Goal: Task Accomplishment & Management: Manage account settings

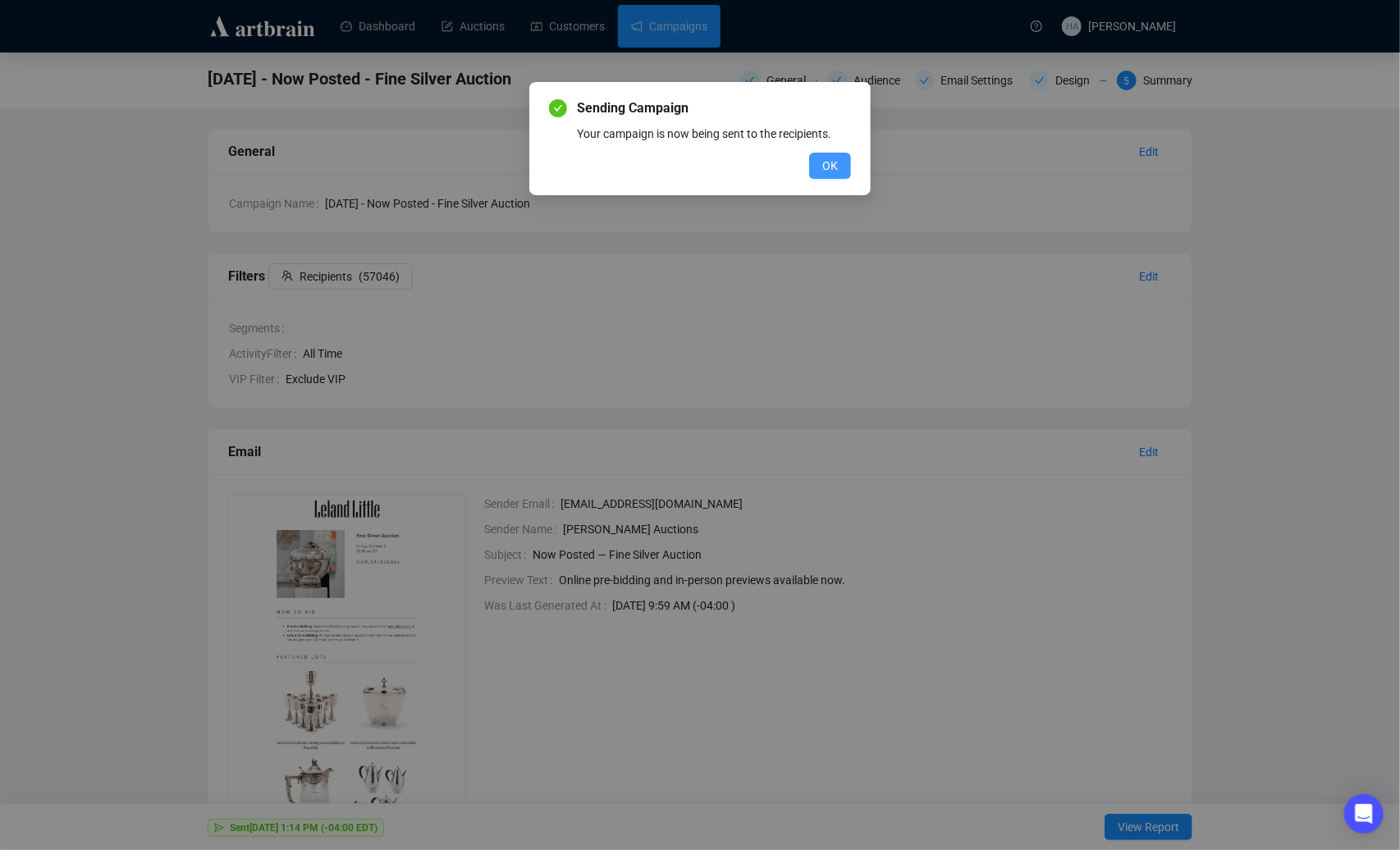
click at [834, 162] on span "OK" at bounding box center [830, 165] width 16 height 18
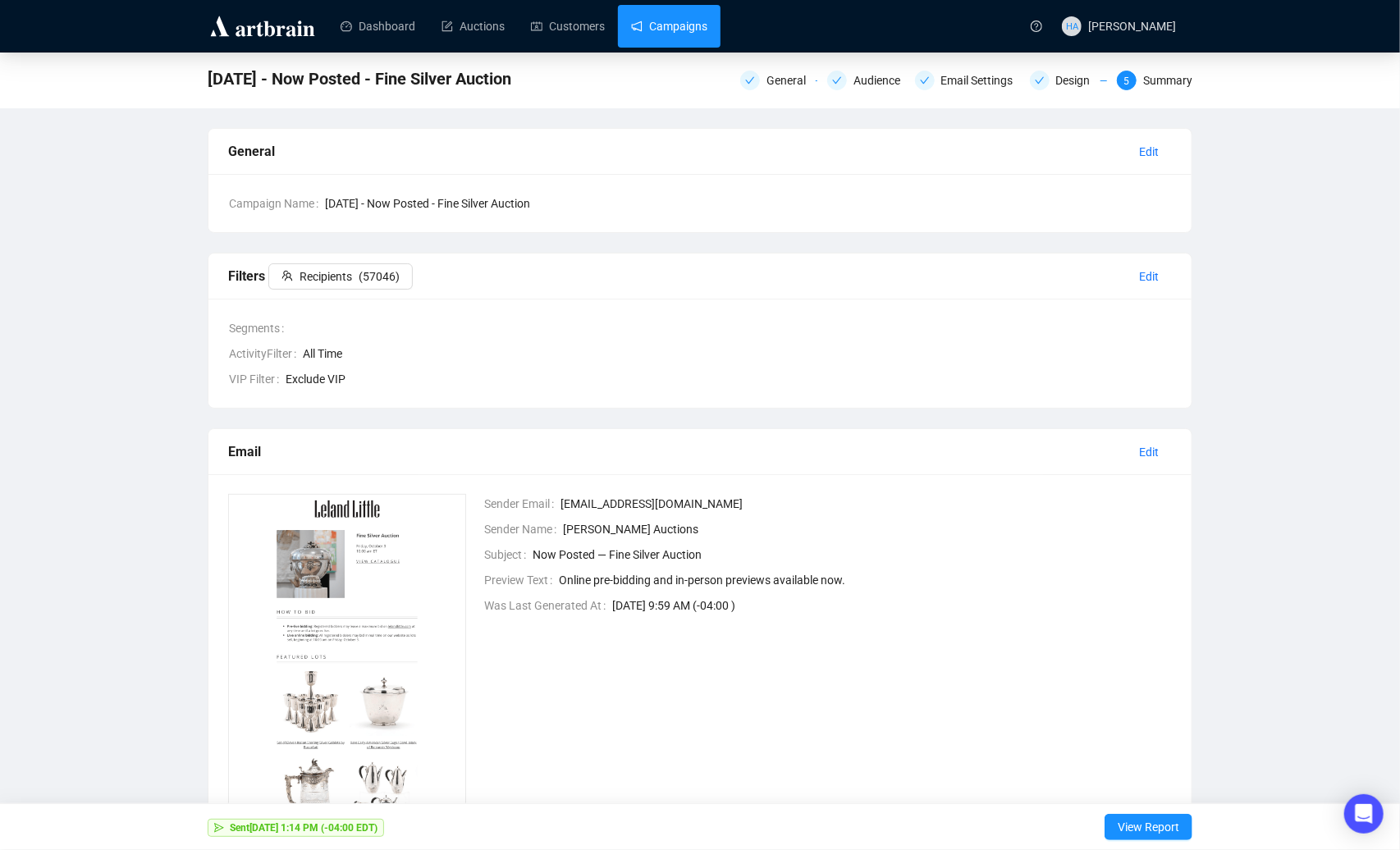
click at [680, 26] on link "Campaigns" at bounding box center [668, 26] width 76 height 42
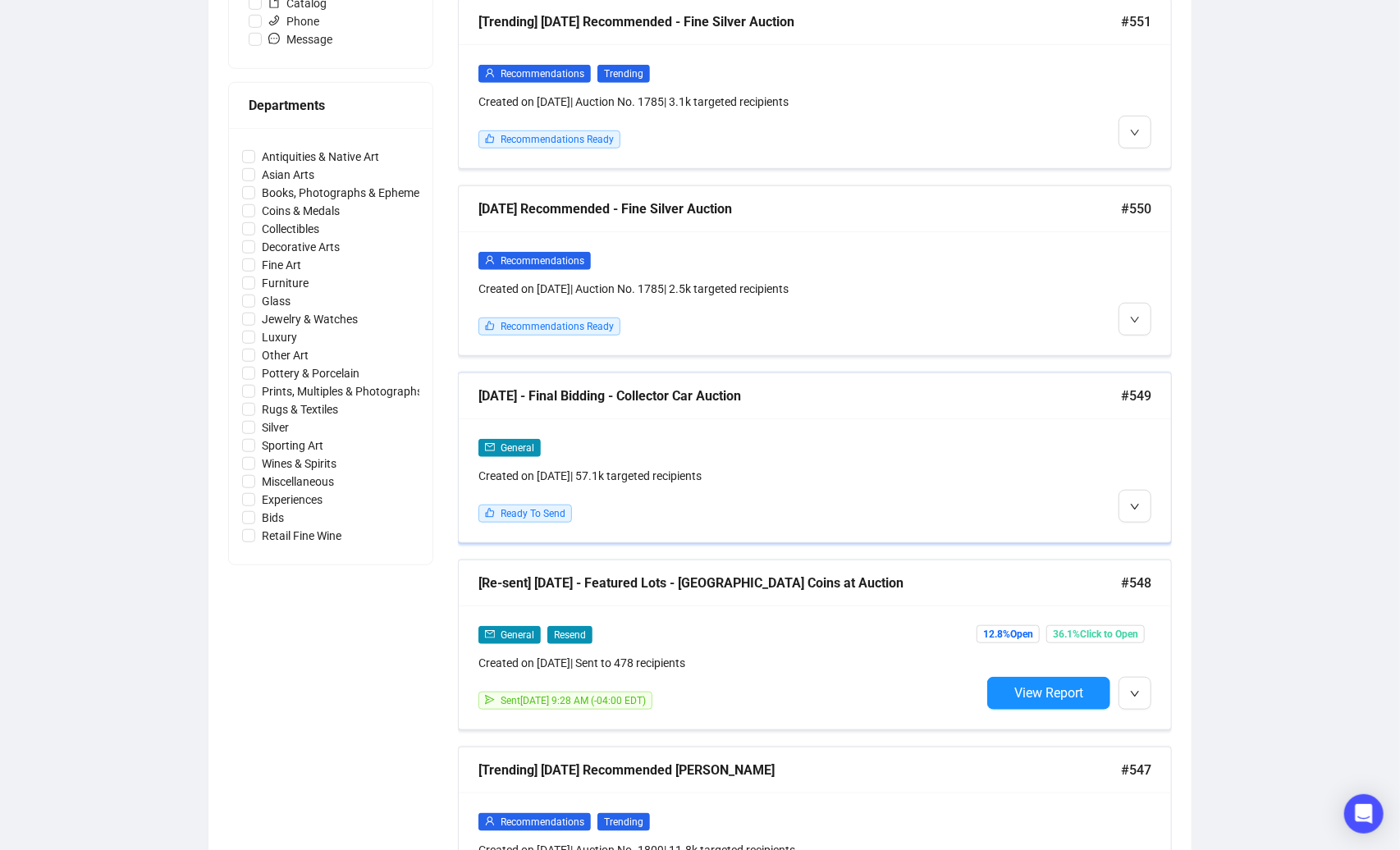
scroll to position [673, 0]
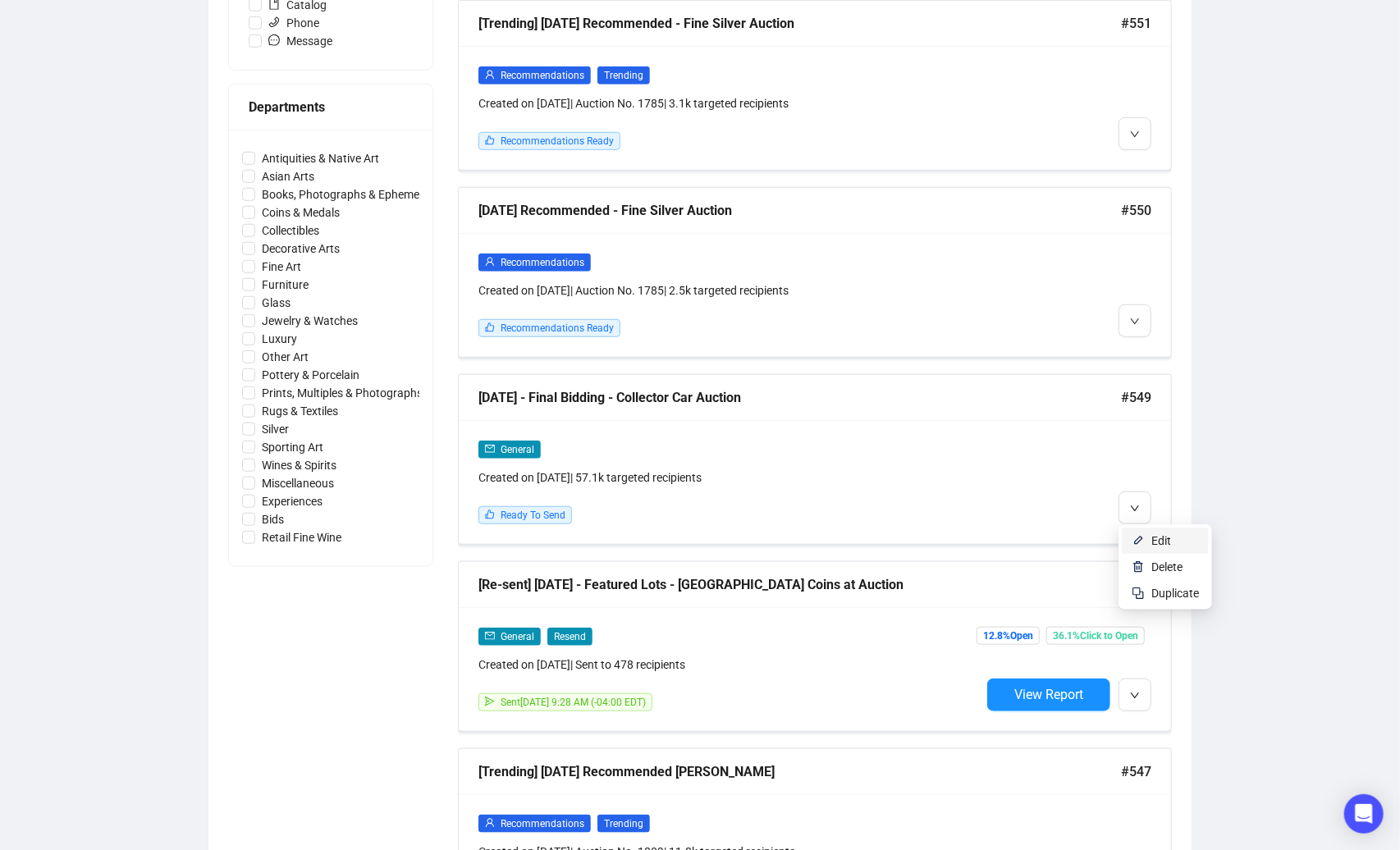
click at [1144, 537] on li "Edit" at bounding box center [1165, 541] width 87 height 26
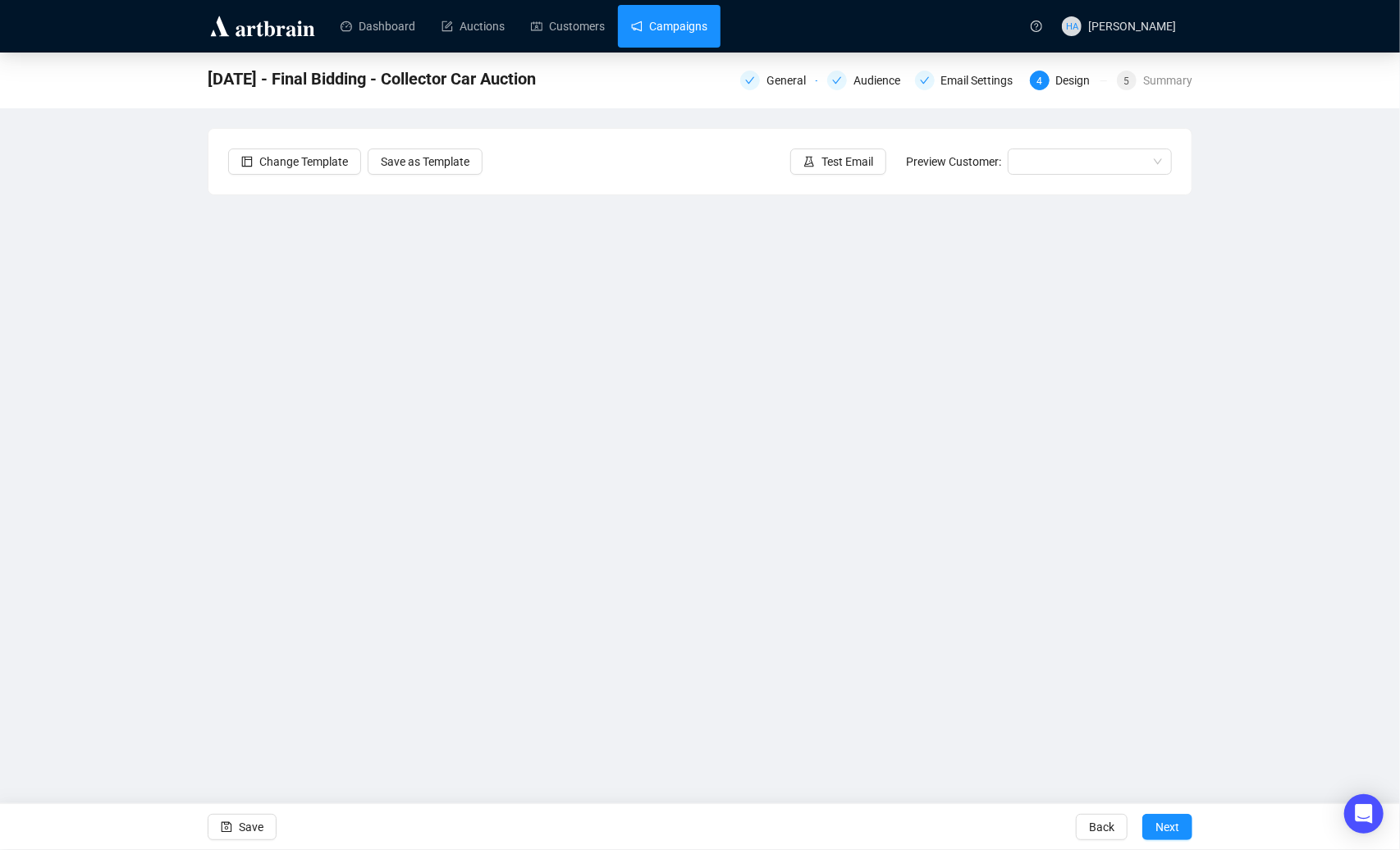
click at [702, 27] on link "Campaigns" at bounding box center [668, 26] width 76 height 42
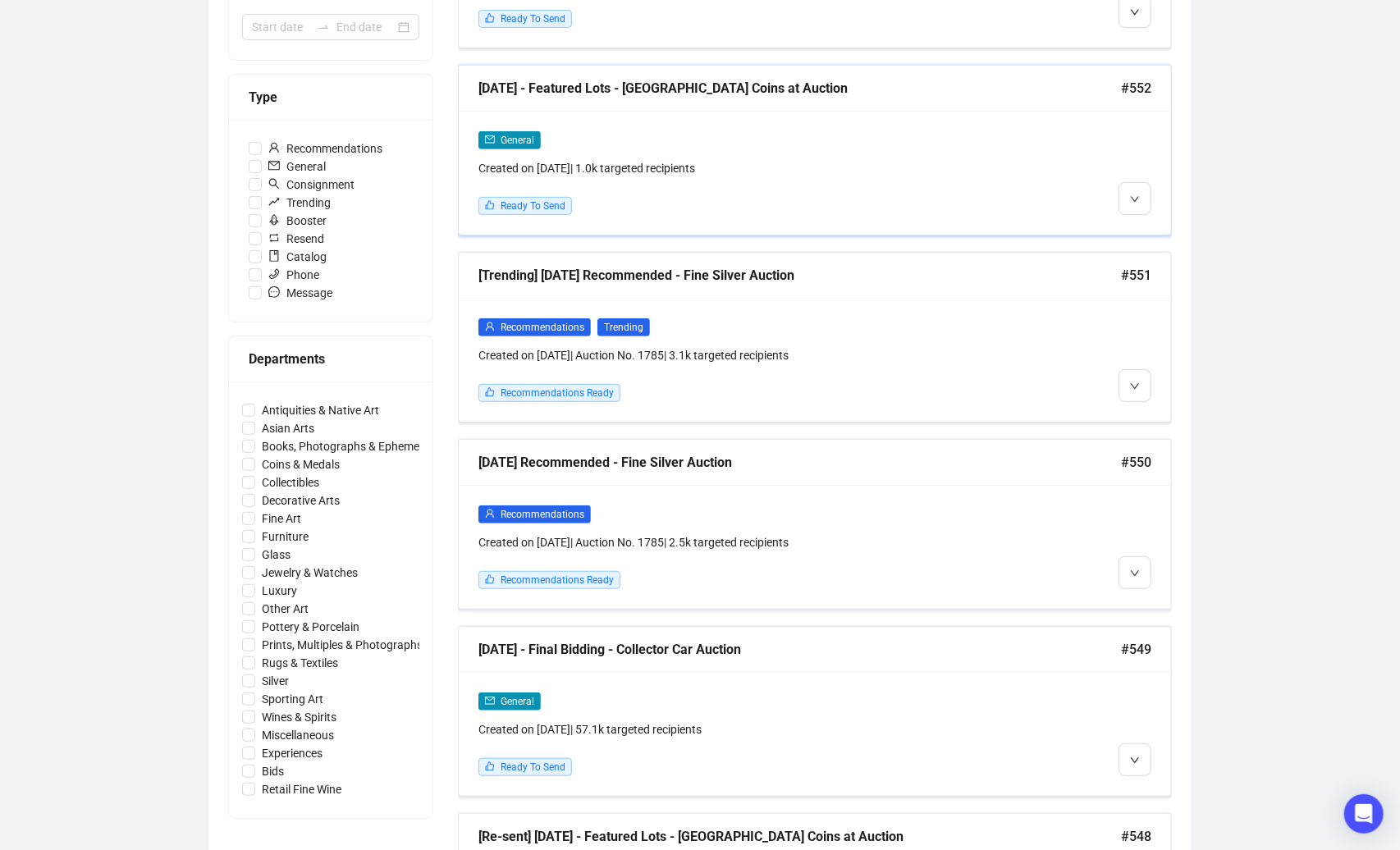
scroll to position [427, 0]
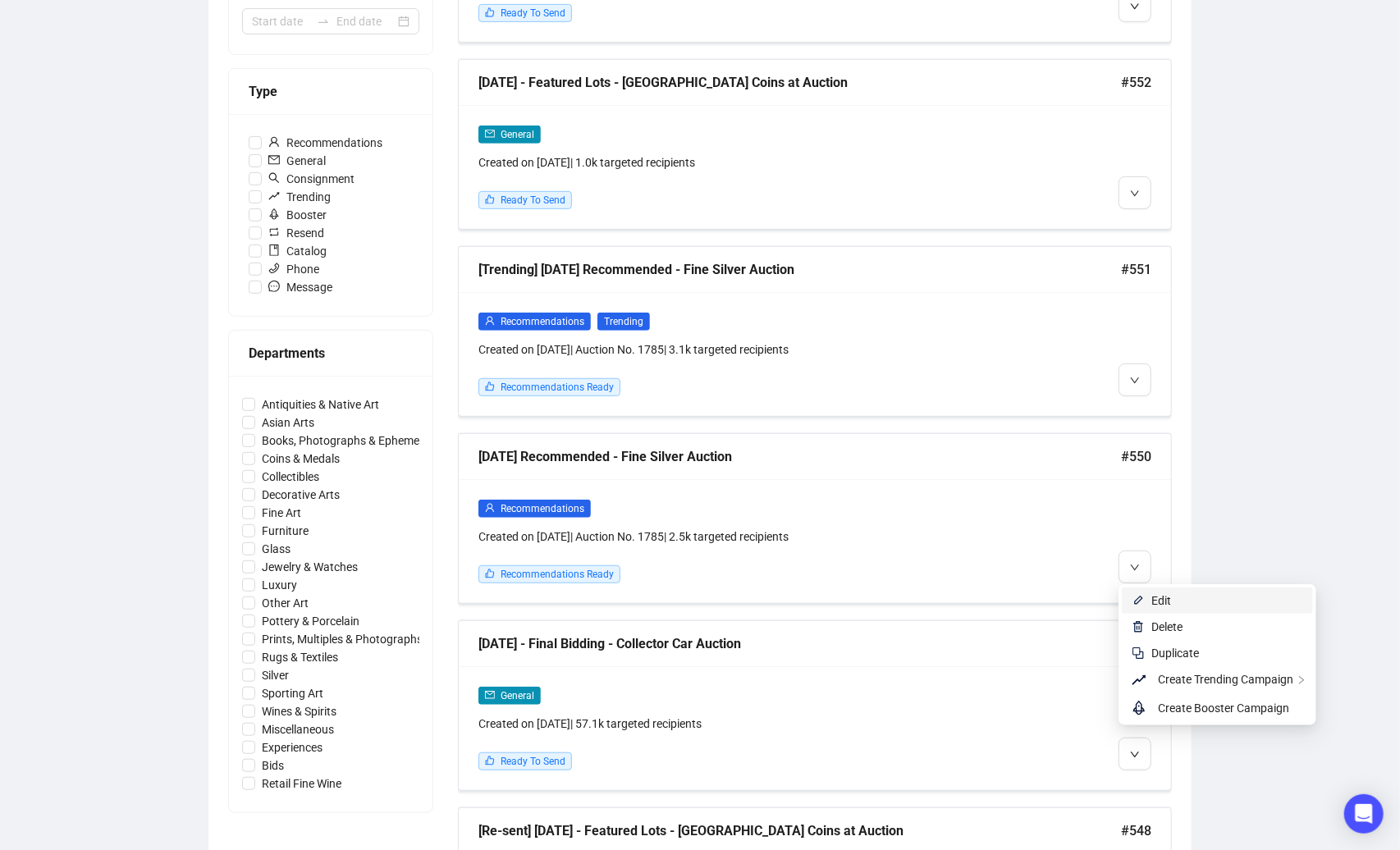
click at [1151, 601] on span "Edit" at bounding box center [1160, 601] width 20 height 13
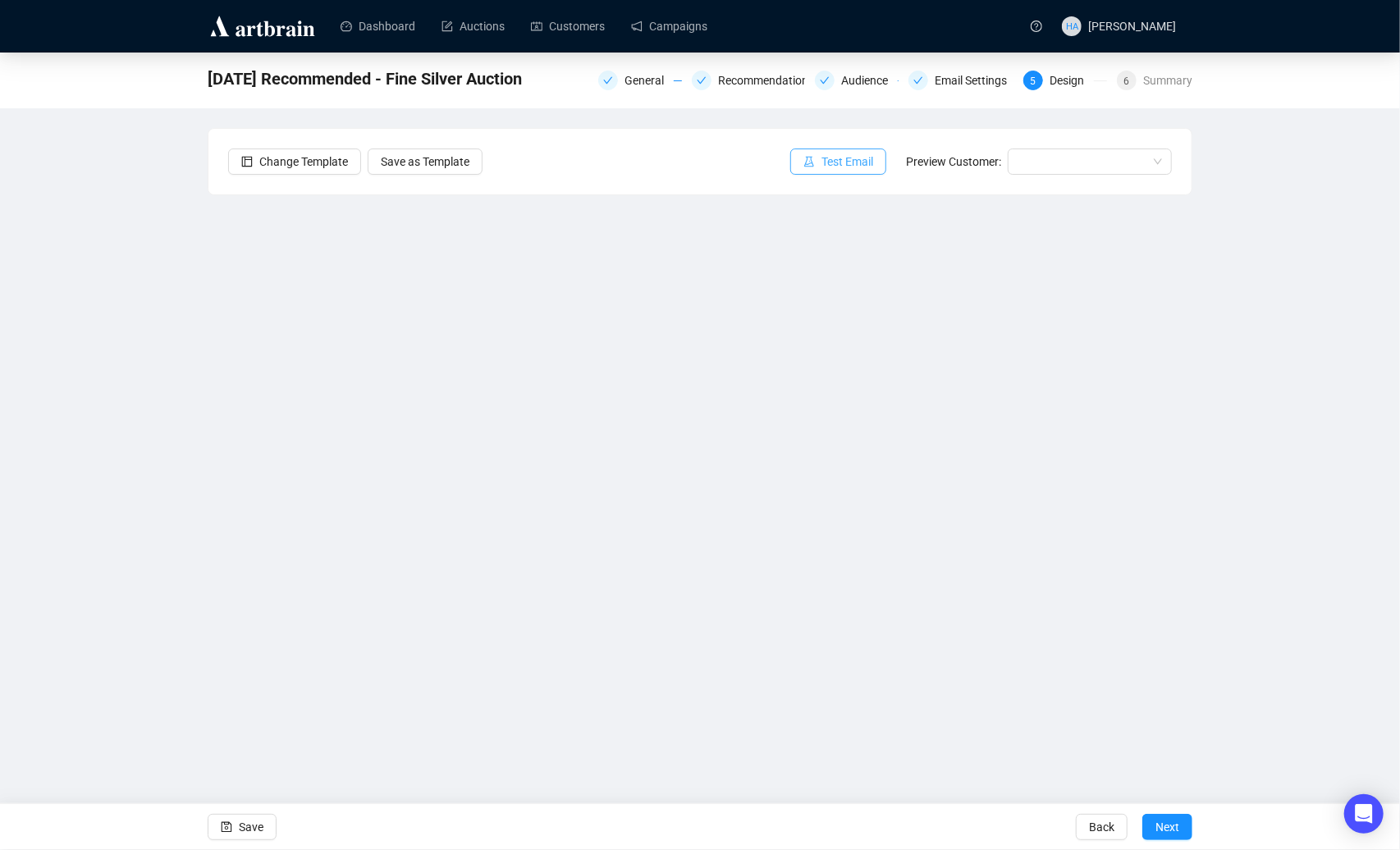
click at [831, 162] on span "Test Email" at bounding box center [847, 162] width 52 height 18
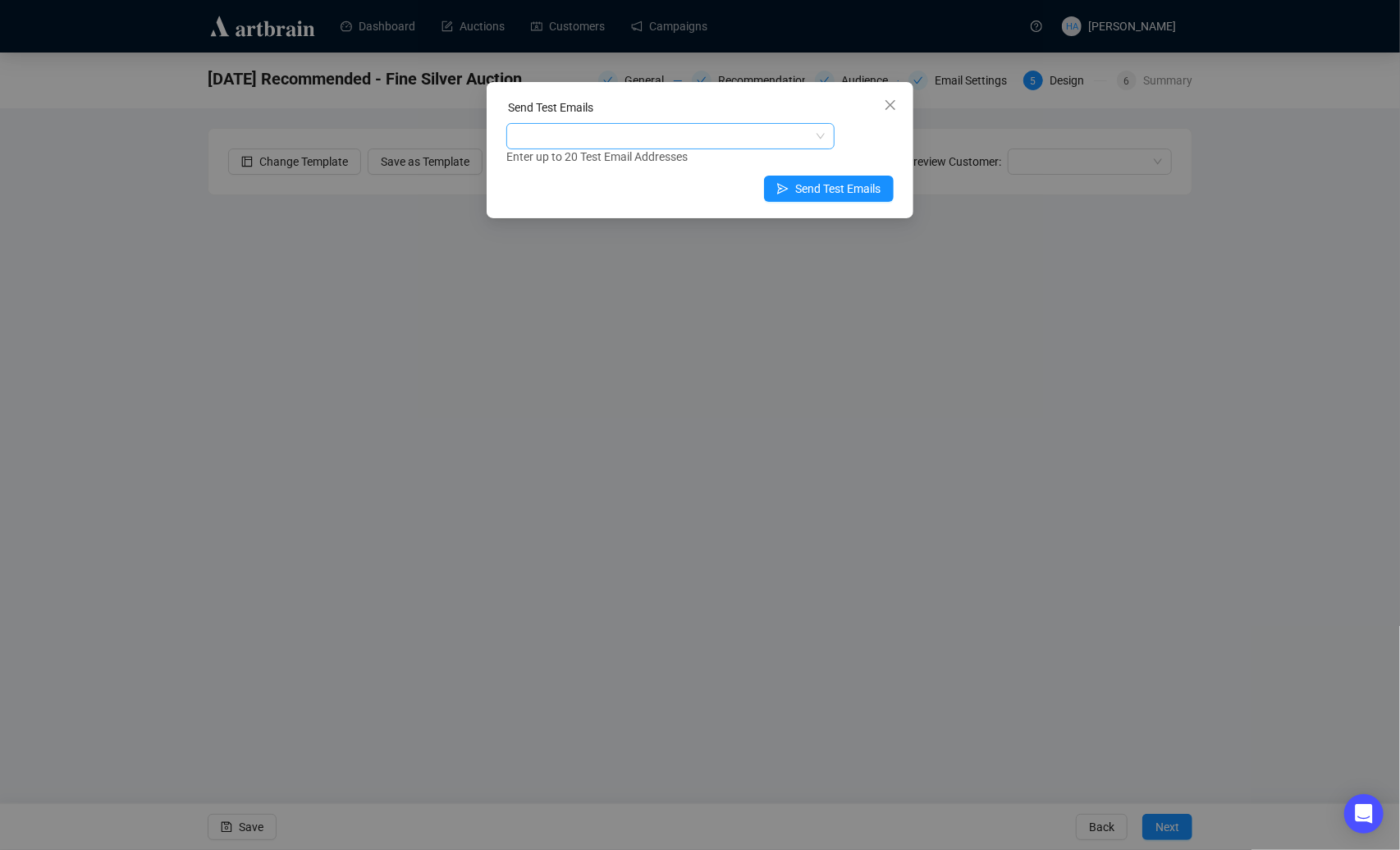
click at [639, 136] on div at bounding box center [662, 136] width 304 height 23
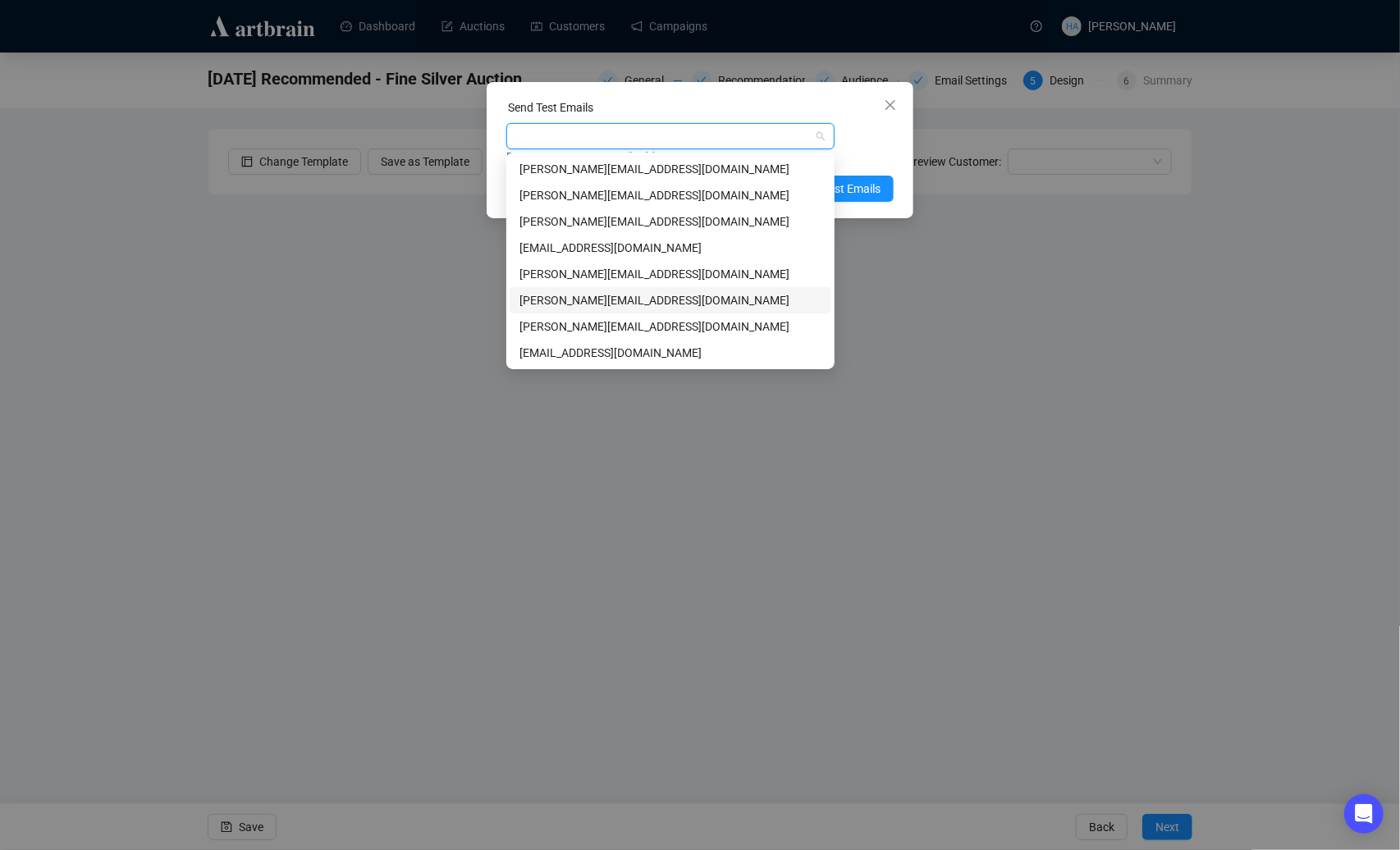
click at [561, 301] on div "[PERSON_NAME][EMAIL_ADDRESS][DOMAIN_NAME]" at bounding box center [670, 300] width 302 height 18
click at [574, 218] on div "[PERSON_NAME][EMAIL_ADDRESS][DOMAIN_NAME]" at bounding box center [670, 221] width 302 height 18
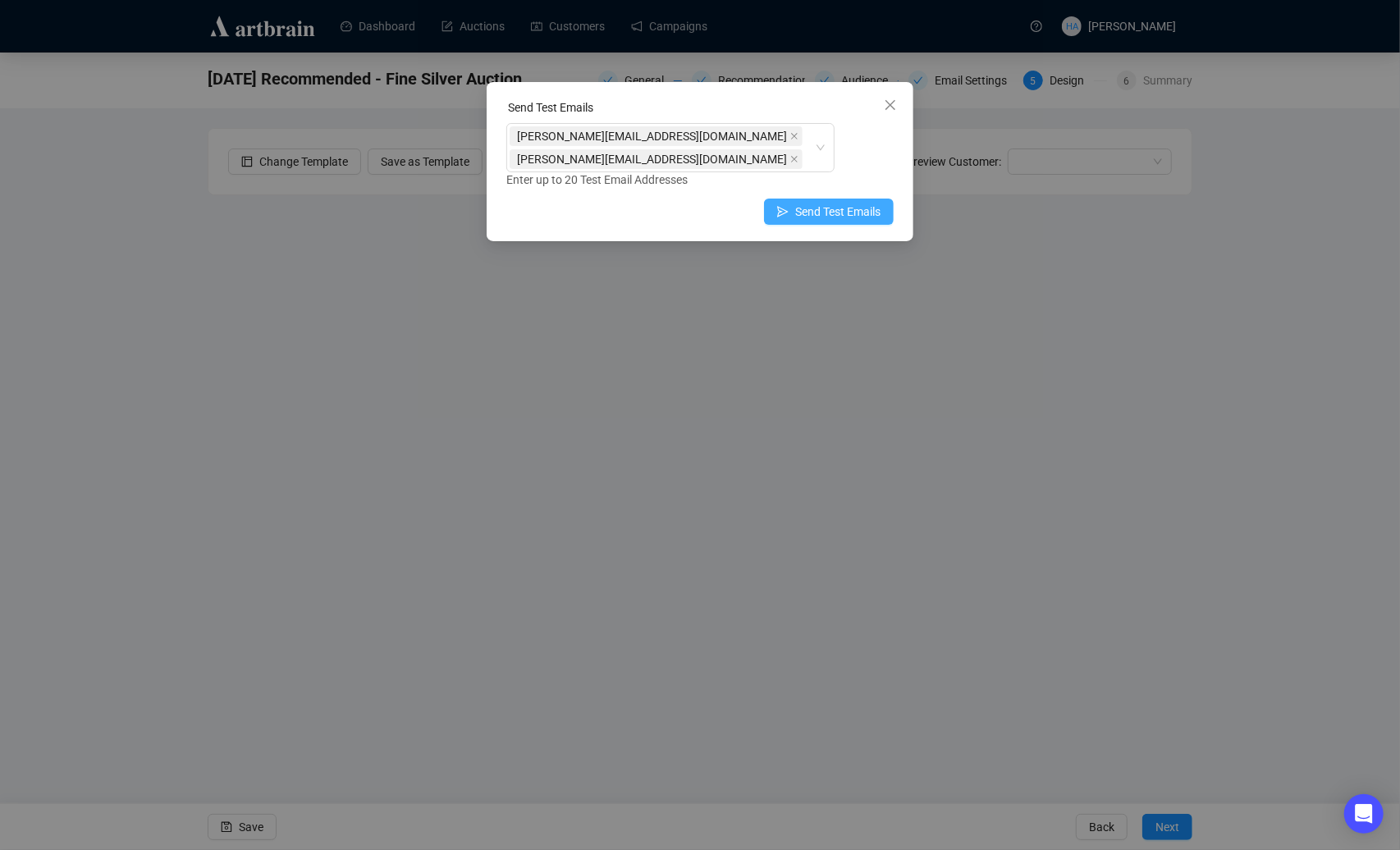
click at [868, 203] on span "Send Test Emails" at bounding box center [837, 212] width 85 height 18
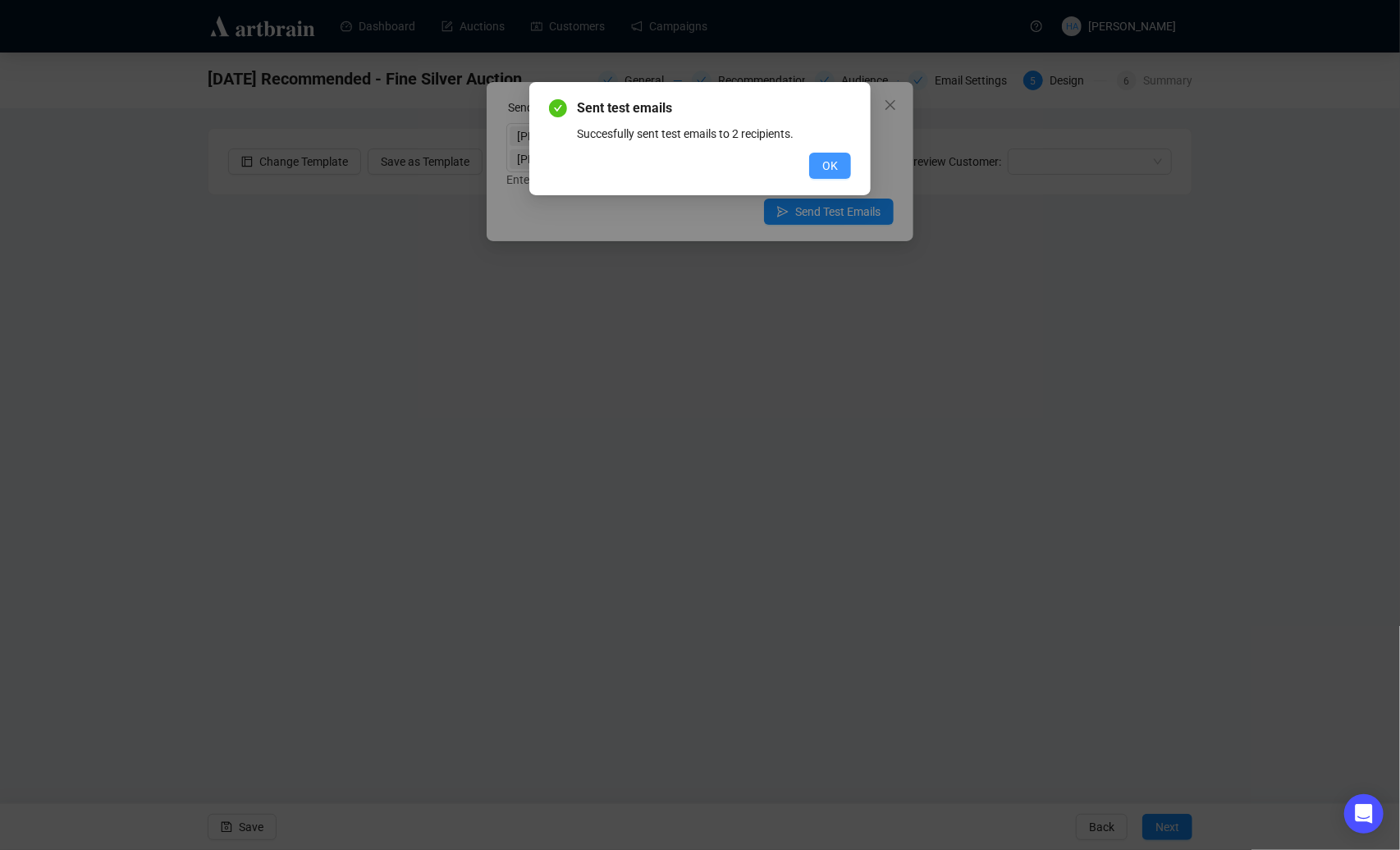
click at [833, 166] on span "OK" at bounding box center [830, 165] width 16 height 18
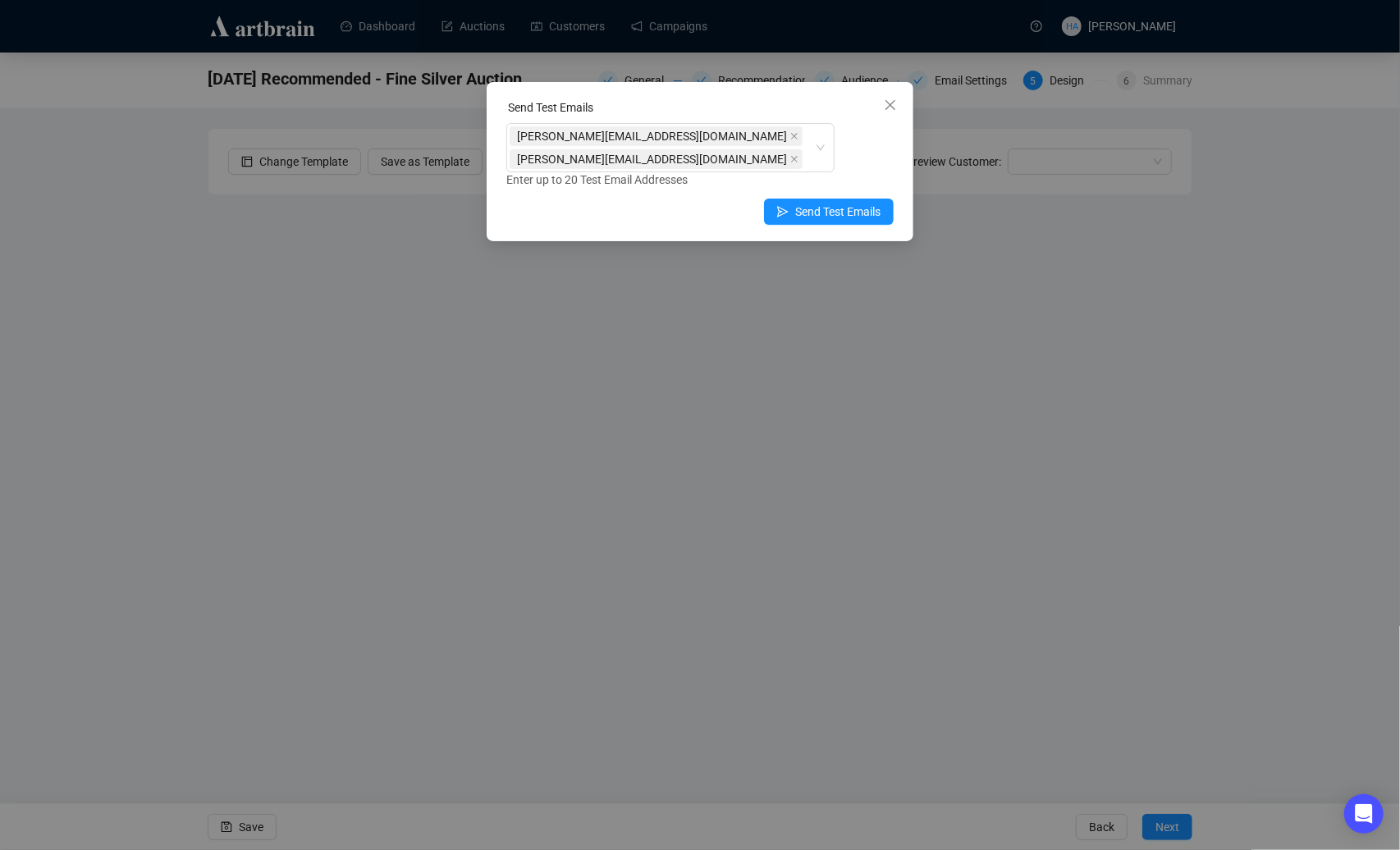
click at [664, 29] on div "Send Test Emails [PERSON_NAME][EMAIL_ADDRESS][DOMAIN_NAME] [PERSON_NAME][EMAIL_…" at bounding box center [700, 425] width 1400 height 850
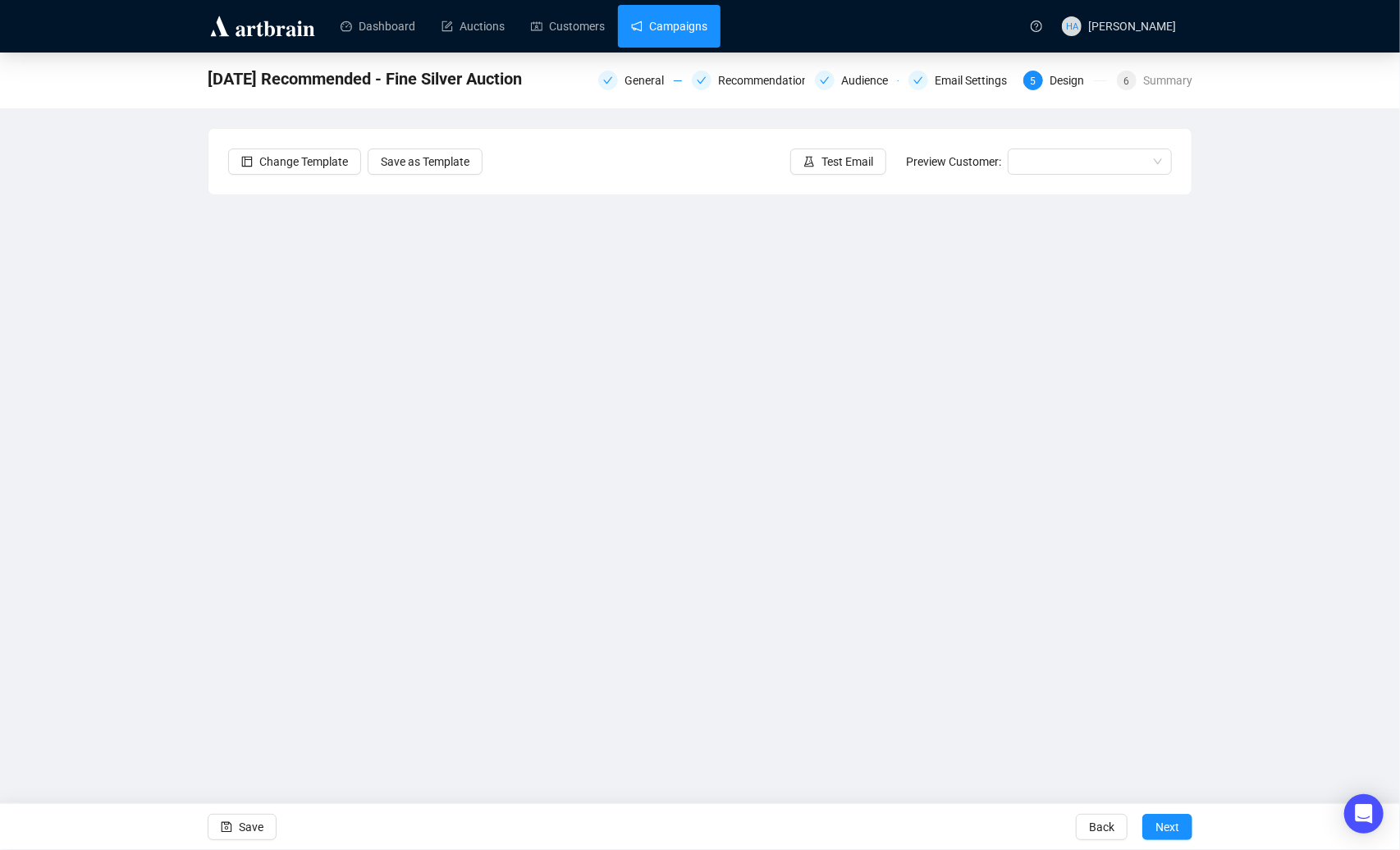
click at [683, 28] on link "Campaigns" at bounding box center [668, 26] width 76 height 42
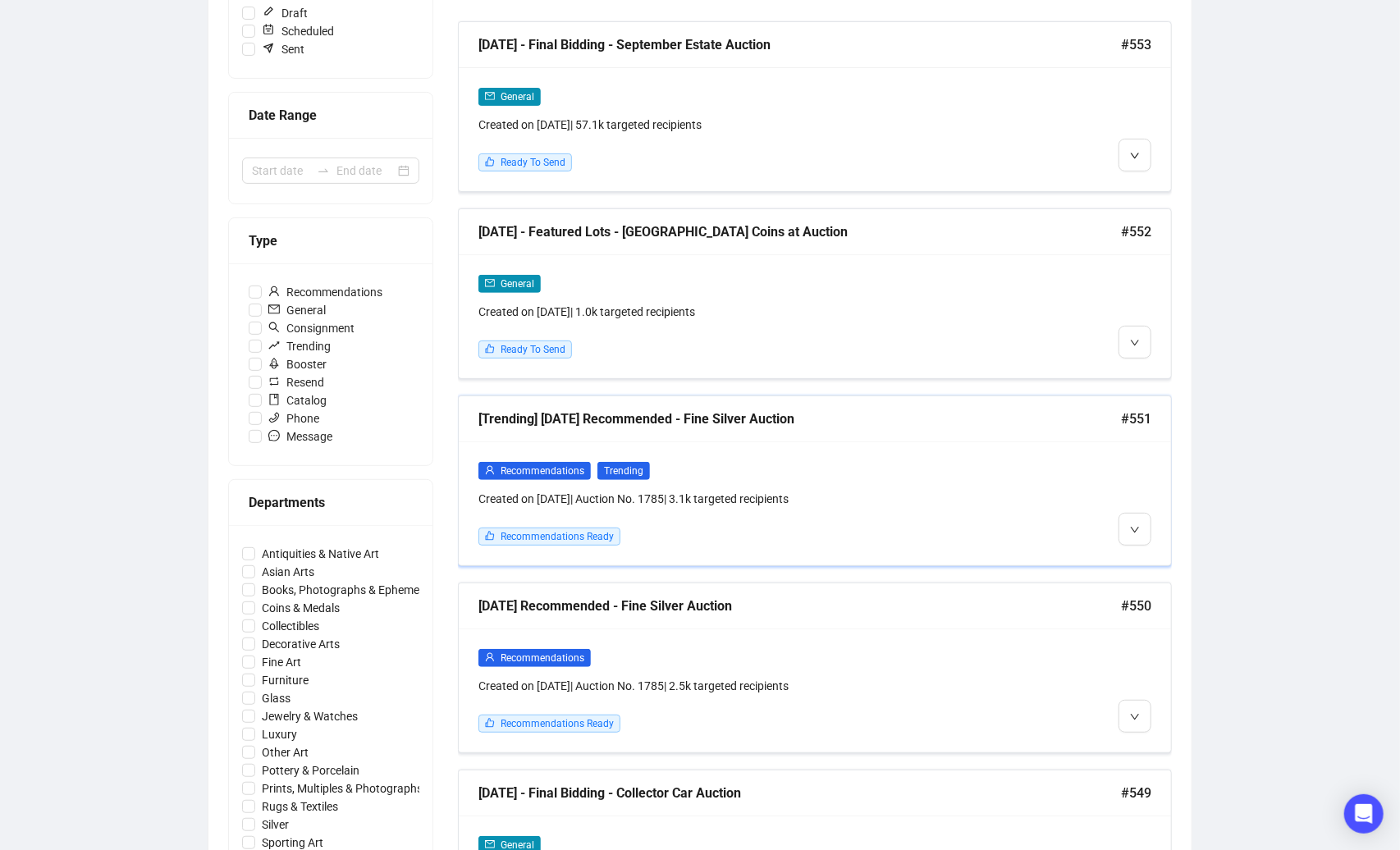
scroll to position [282, 0]
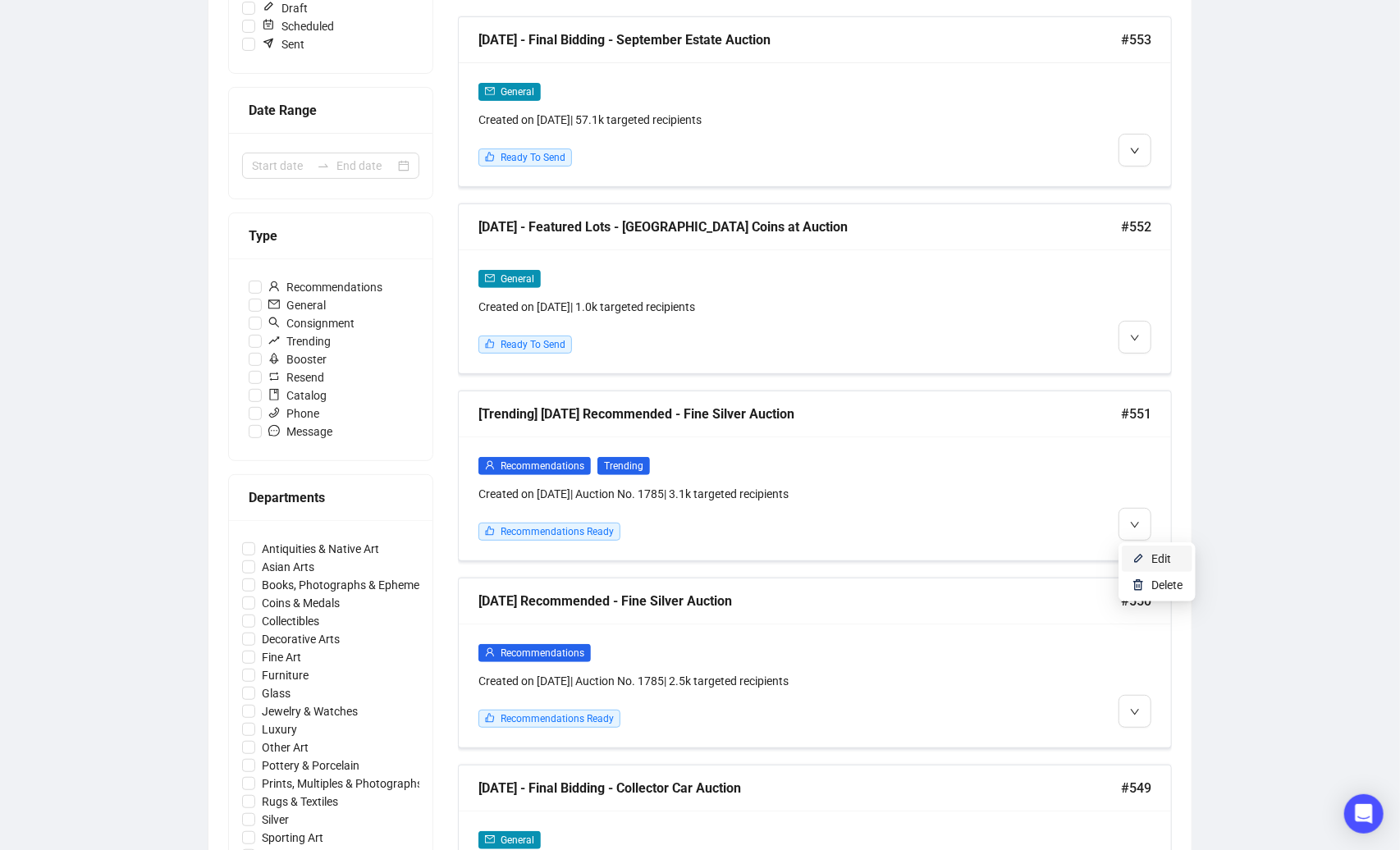
click at [1149, 558] on li "Edit" at bounding box center [1156, 559] width 71 height 26
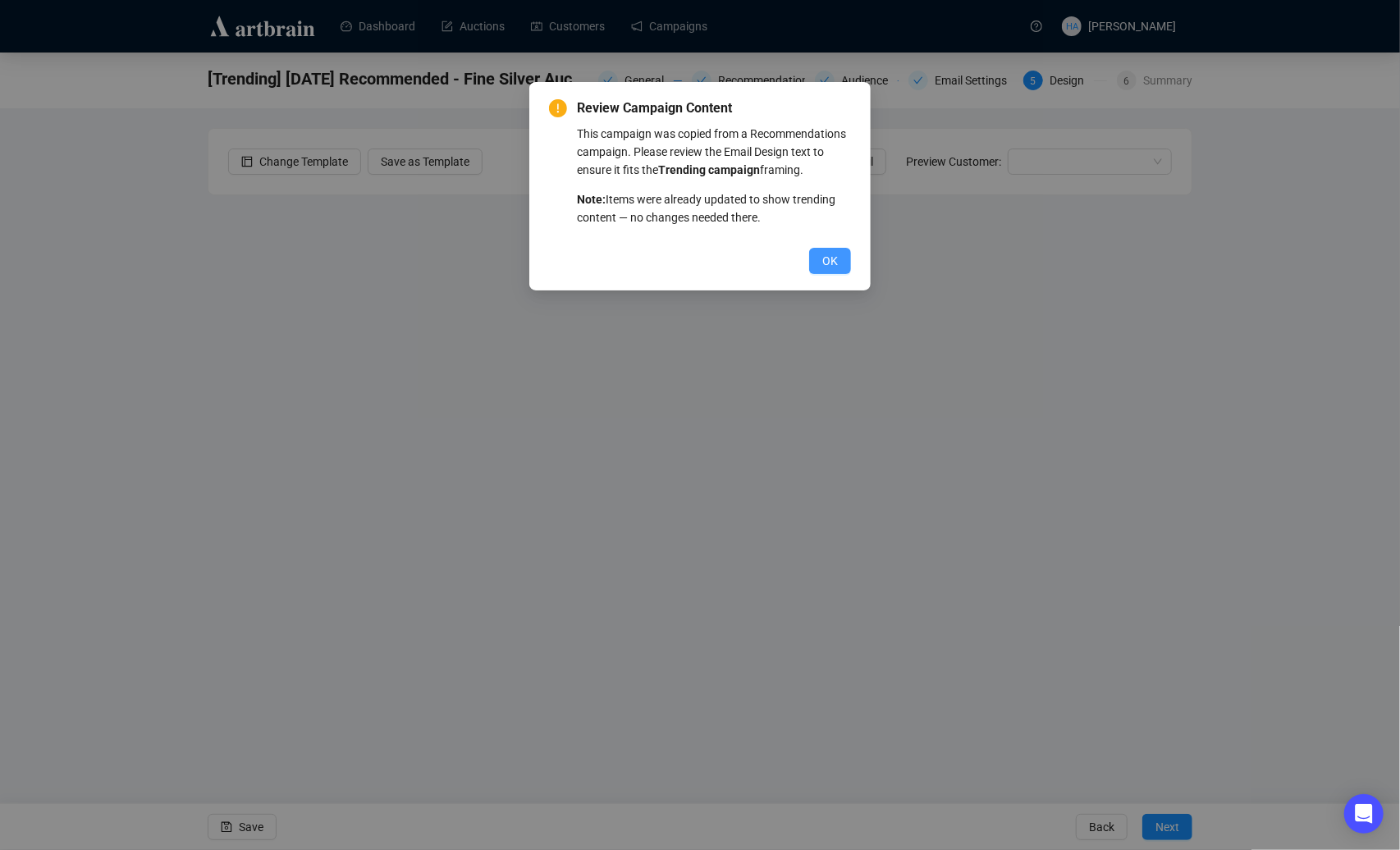
click at [829, 274] on button "OK" at bounding box center [830, 261] width 42 height 26
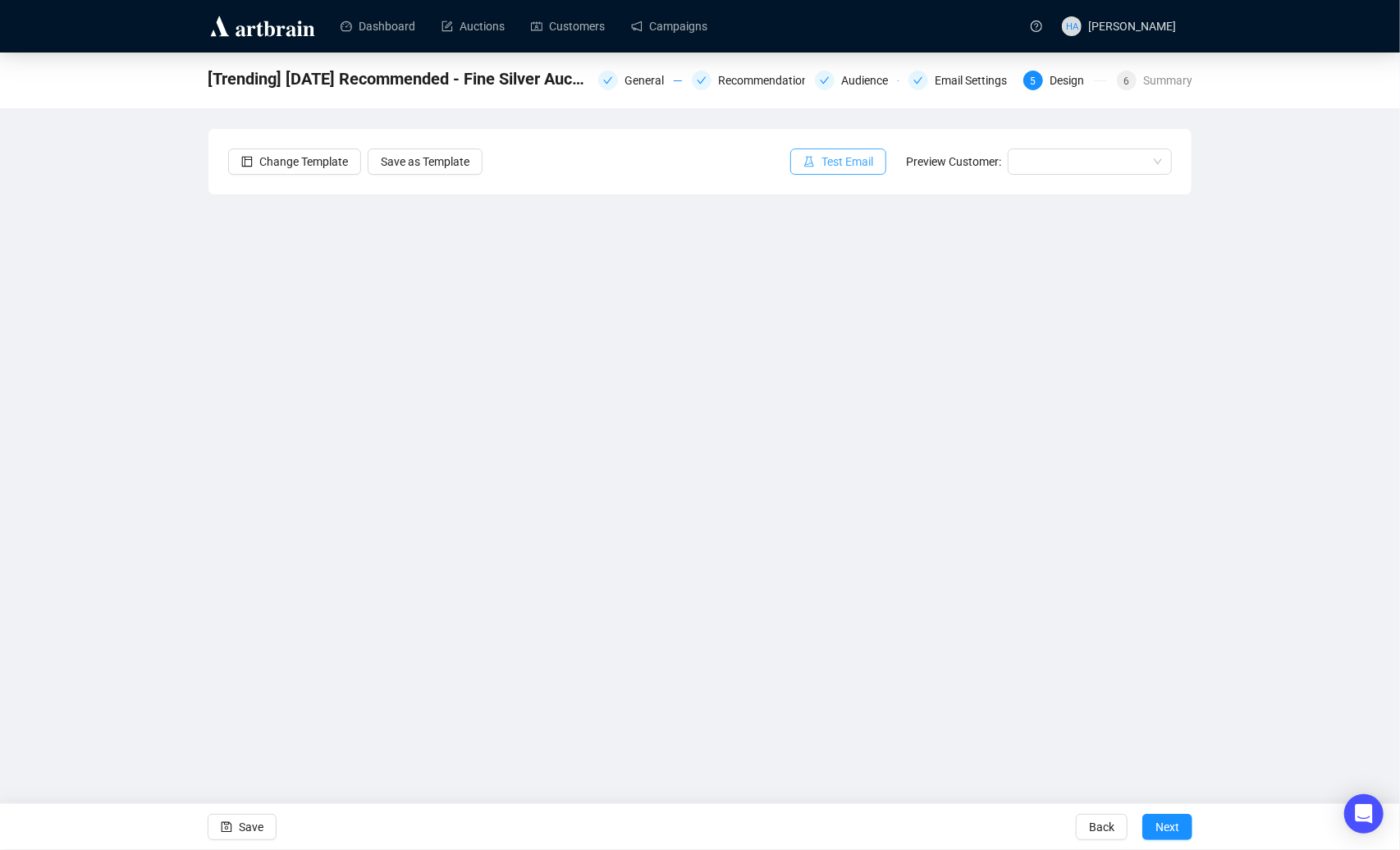
click at [855, 161] on span "Test Email" at bounding box center [847, 162] width 52 height 18
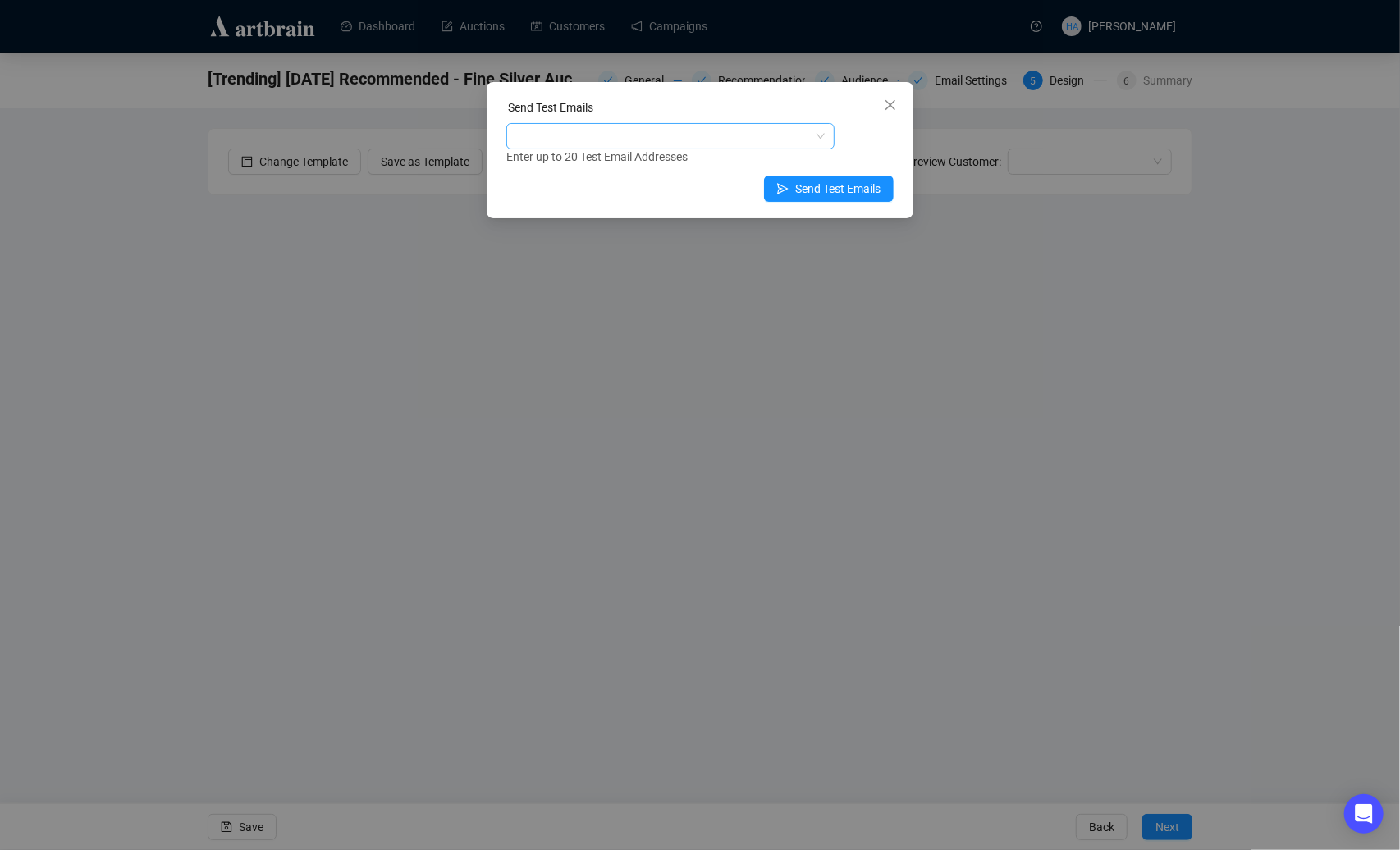
click at [642, 136] on div at bounding box center [662, 136] width 304 height 23
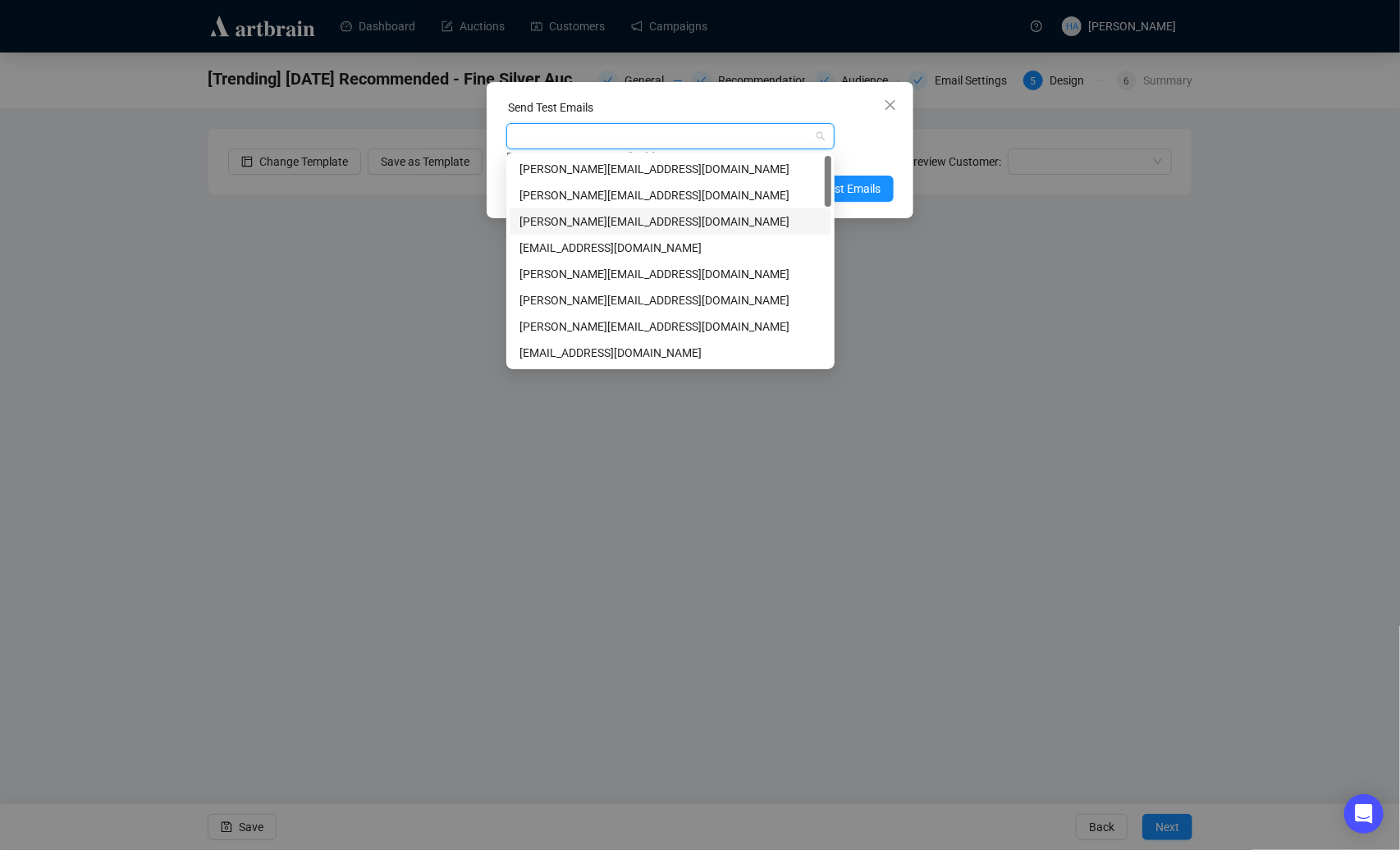
click at [577, 218] on div "[PERSON_NAME][EMAIL_ADDRESS][DOMAIN_NAME]" at bounding box center [670, 221] width 302 height 18
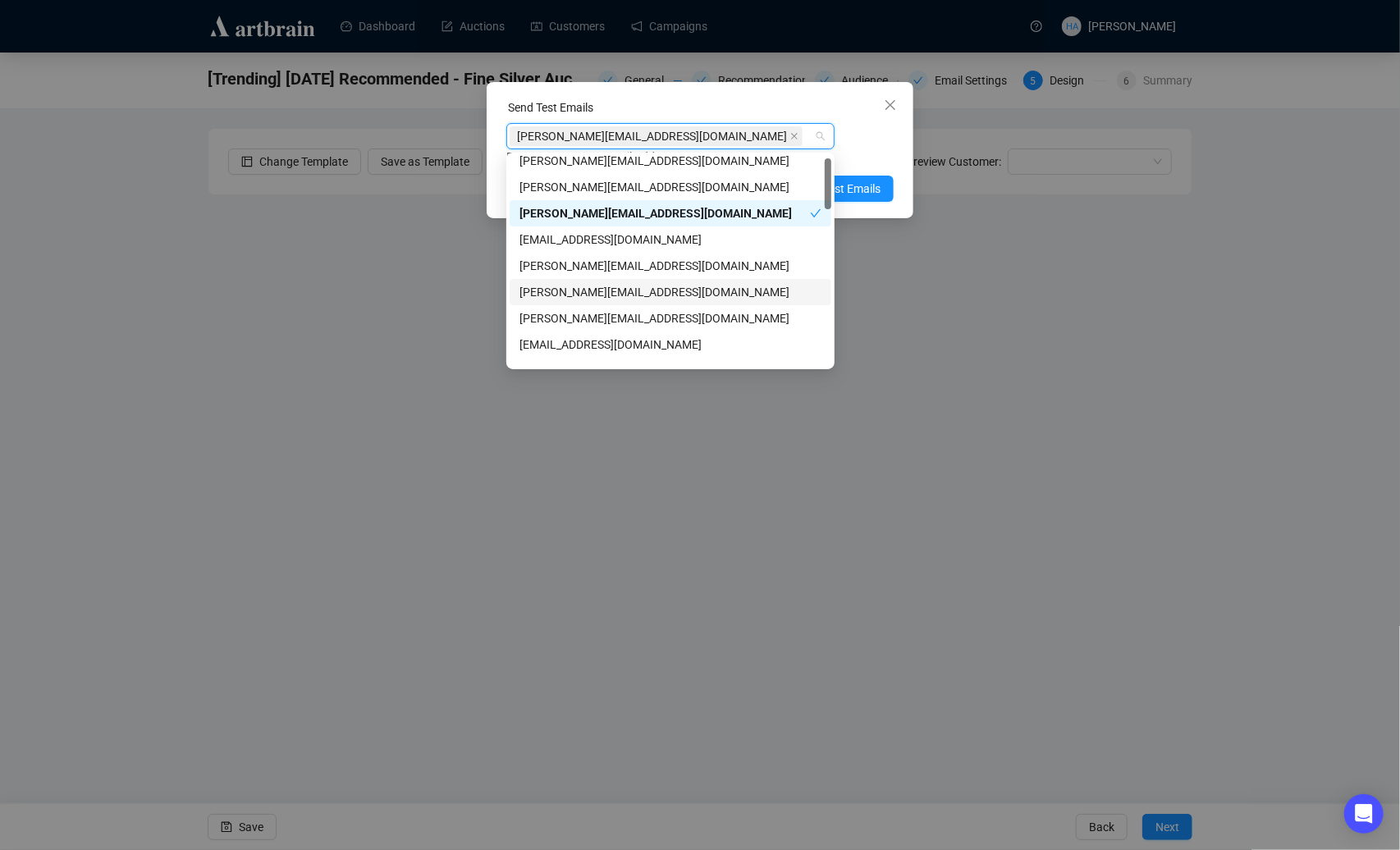
click at [563, 292] on div "[PERSON_NAME][EMAIL_ADDRESS][DOMAIN_NAME]" at bounding box center [670, 292] width 302 height 18
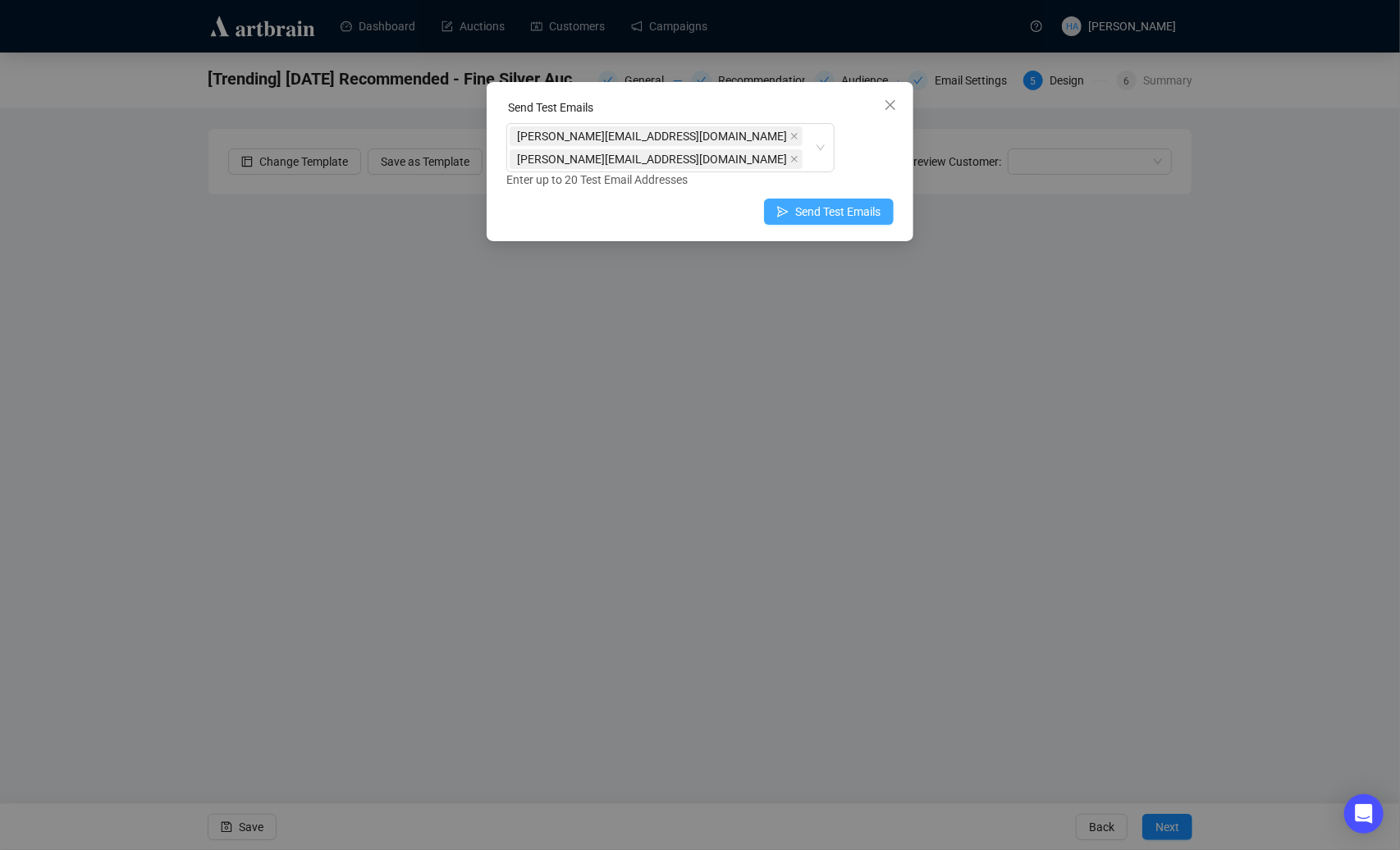
click at [861, 203] on span "Send Test Emails" at bounding box center [837, 212] width 85 height 18
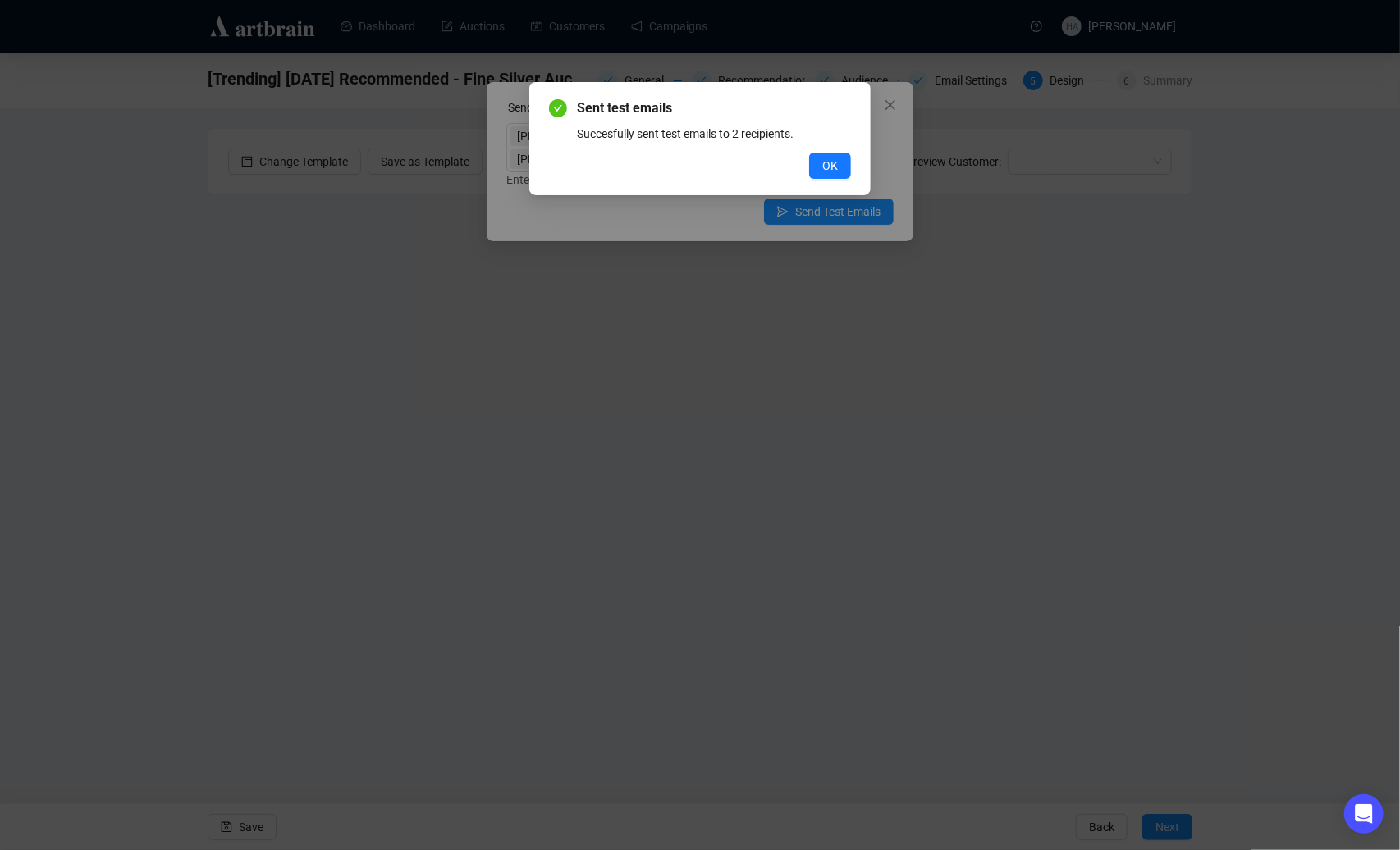
drag, startPoint x: 824, startPoint y: 161, endPoint x: 848, endPoint y: 134, distance: 36.1
click at [826, 160] on span "OK" at bounding box center [830, 165] width 16 height 18
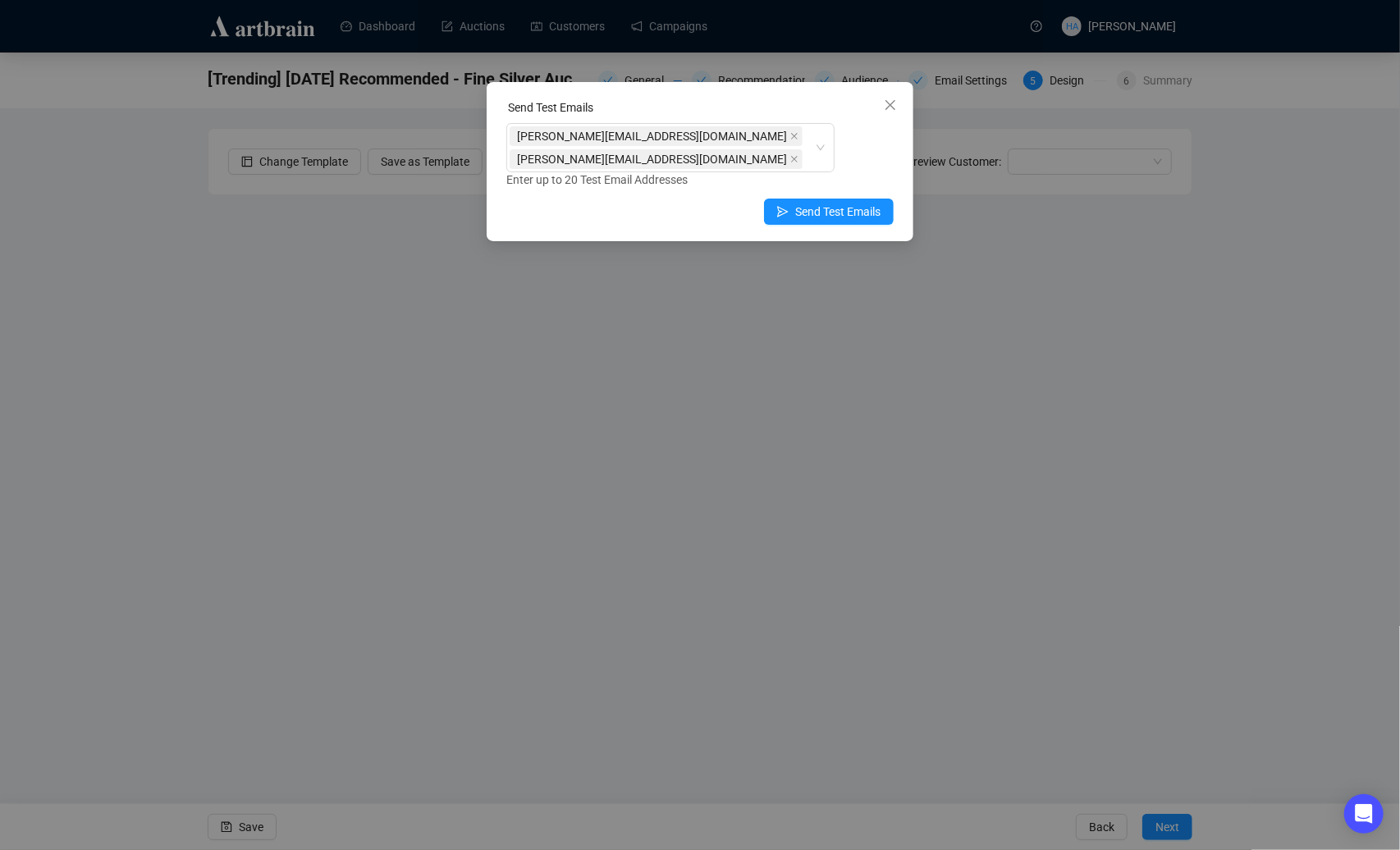
drag, startPoint x: 891, startPoint y: 99, endPoint x: 876, endPoint y: 96, distance: 15.3
click at [889, 99] on icon "close" at bounding box center [890, 105] width 13 height 13
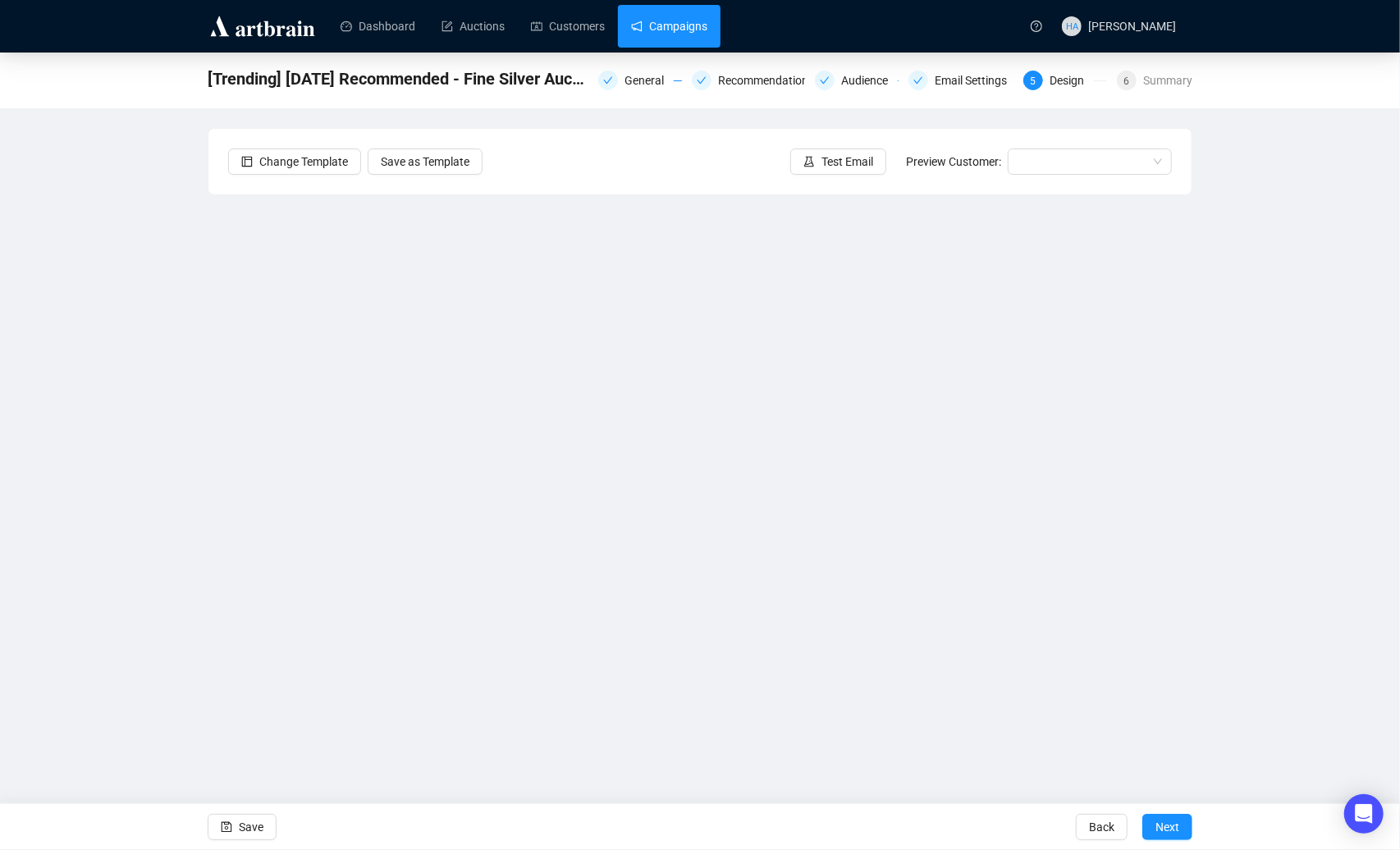
click at [688, 15] on link "Campaigns" at bounding box center [668, 26] width 76 height 42
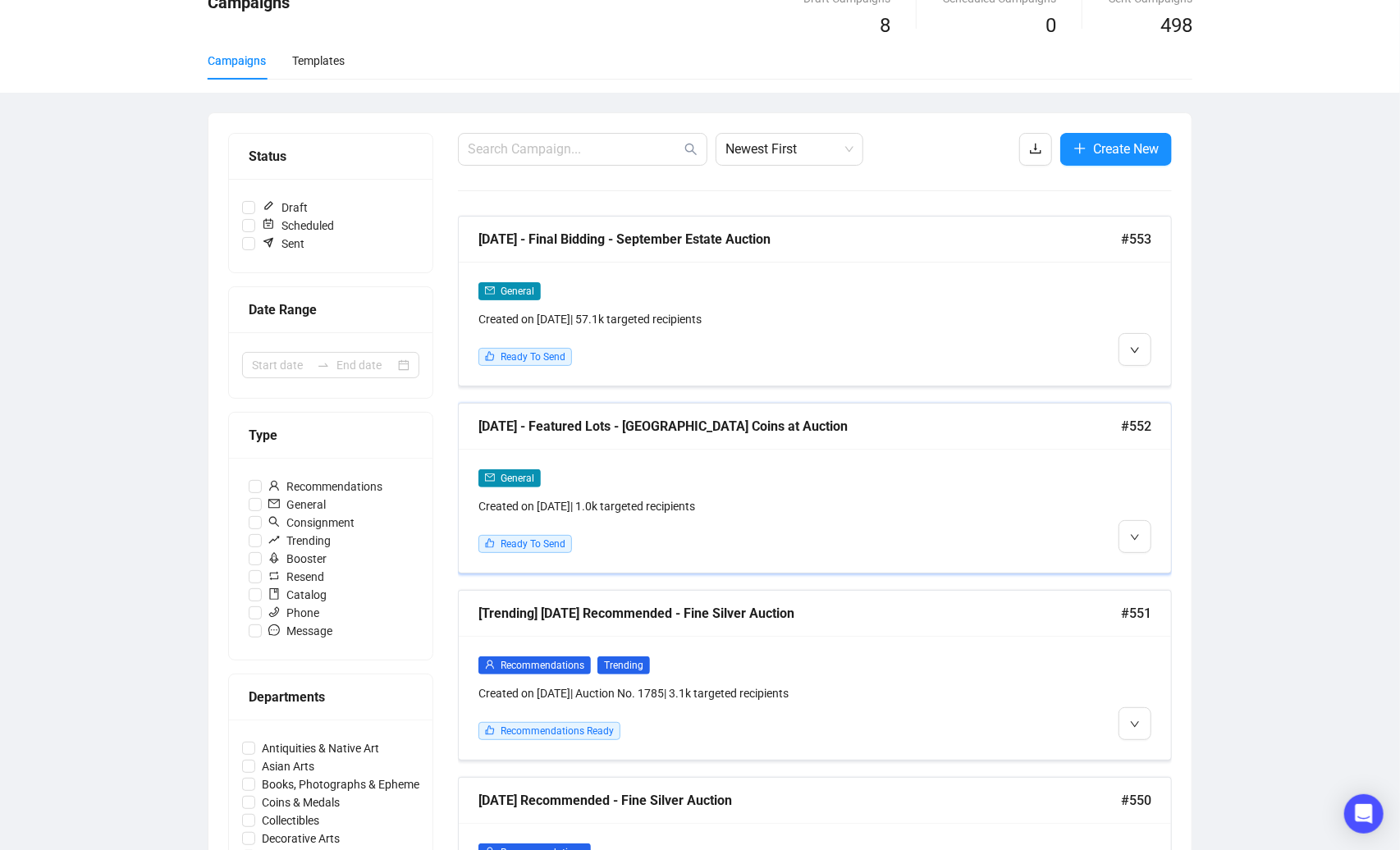
scroll to position [89, 0]
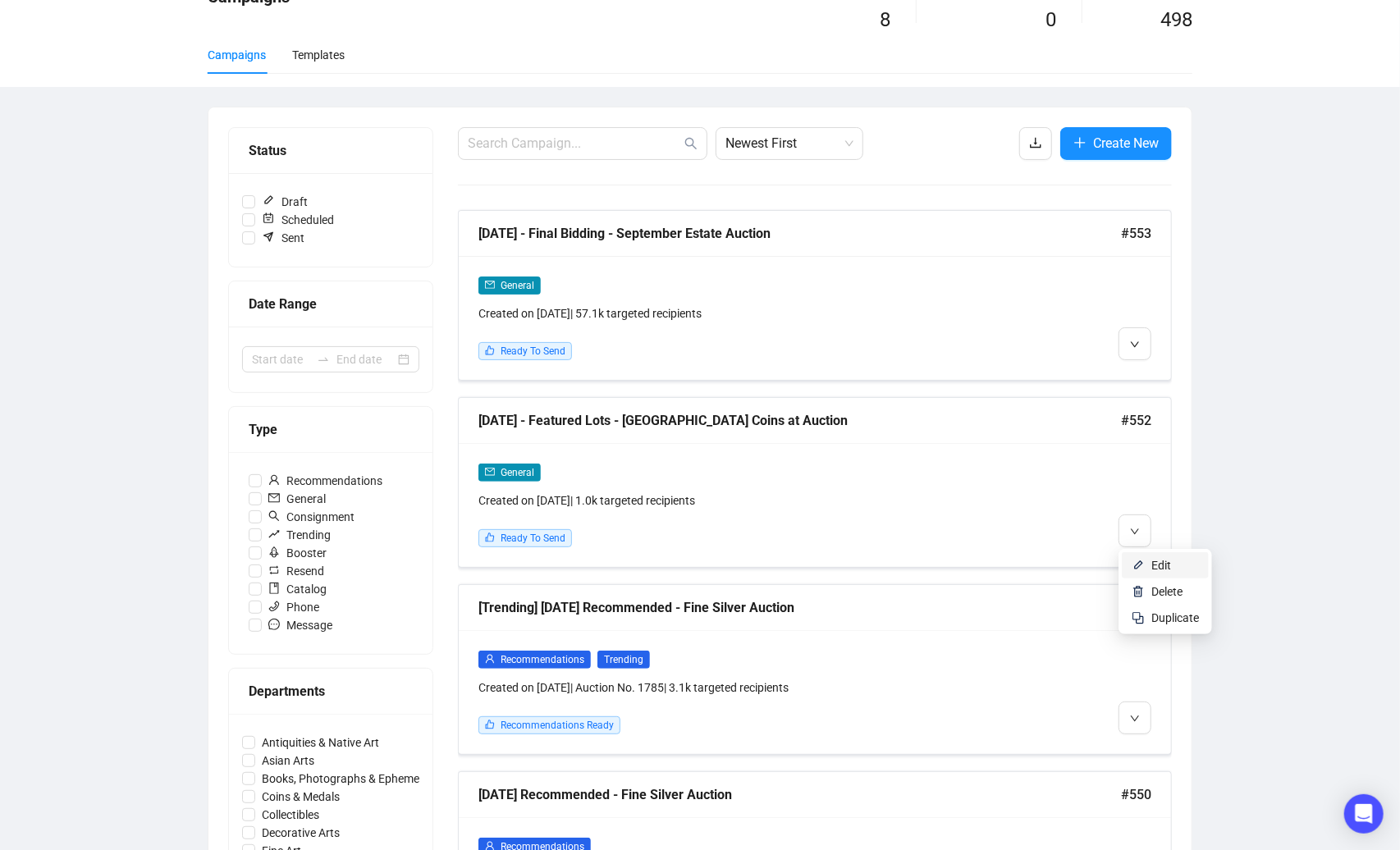
click at [1140, 569] on img at bounding box center [1138, 566] width 13 height 13
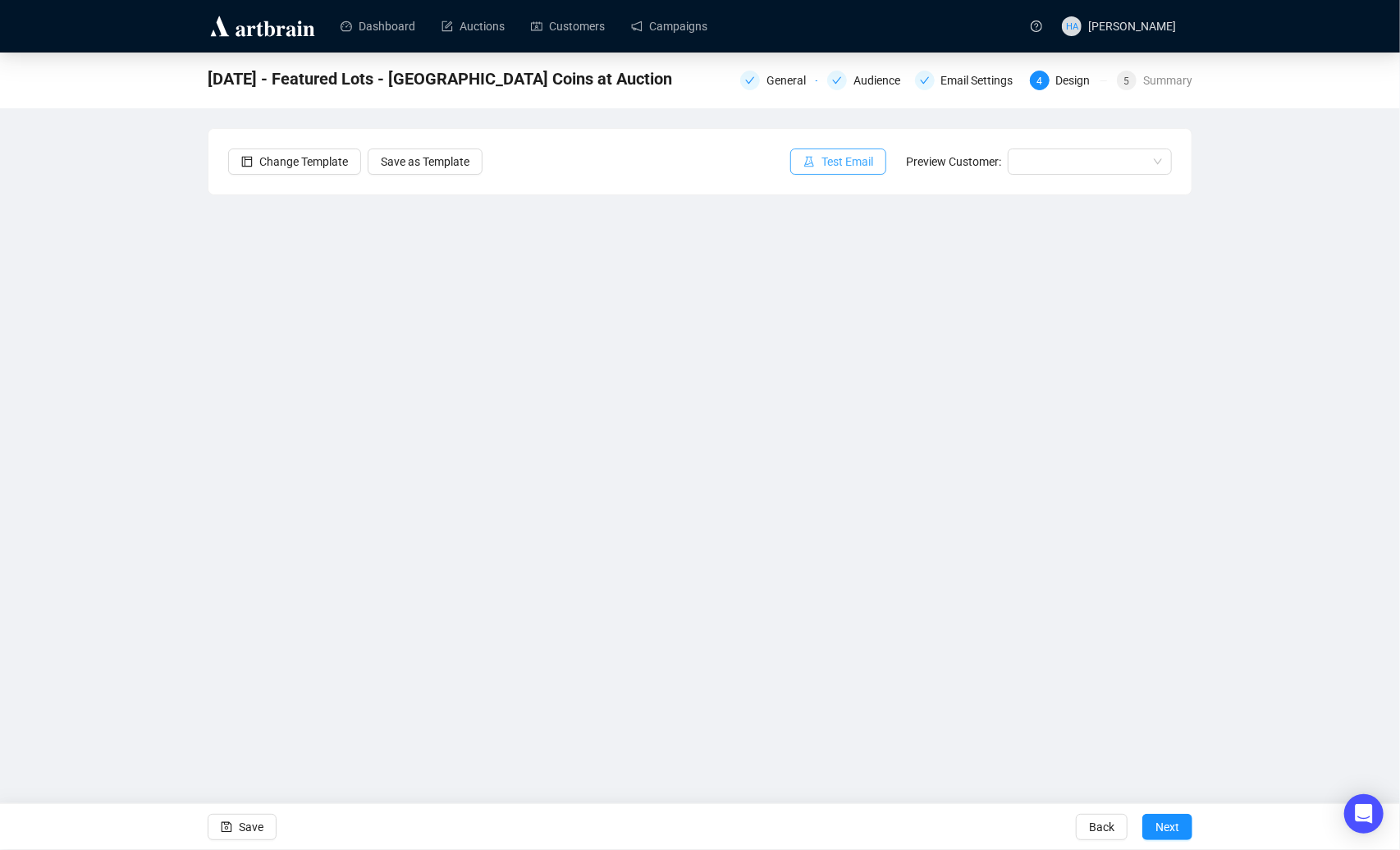
click at [837, 160] on span "Test Email" at bounding box center [847, 162] width 52 height 18
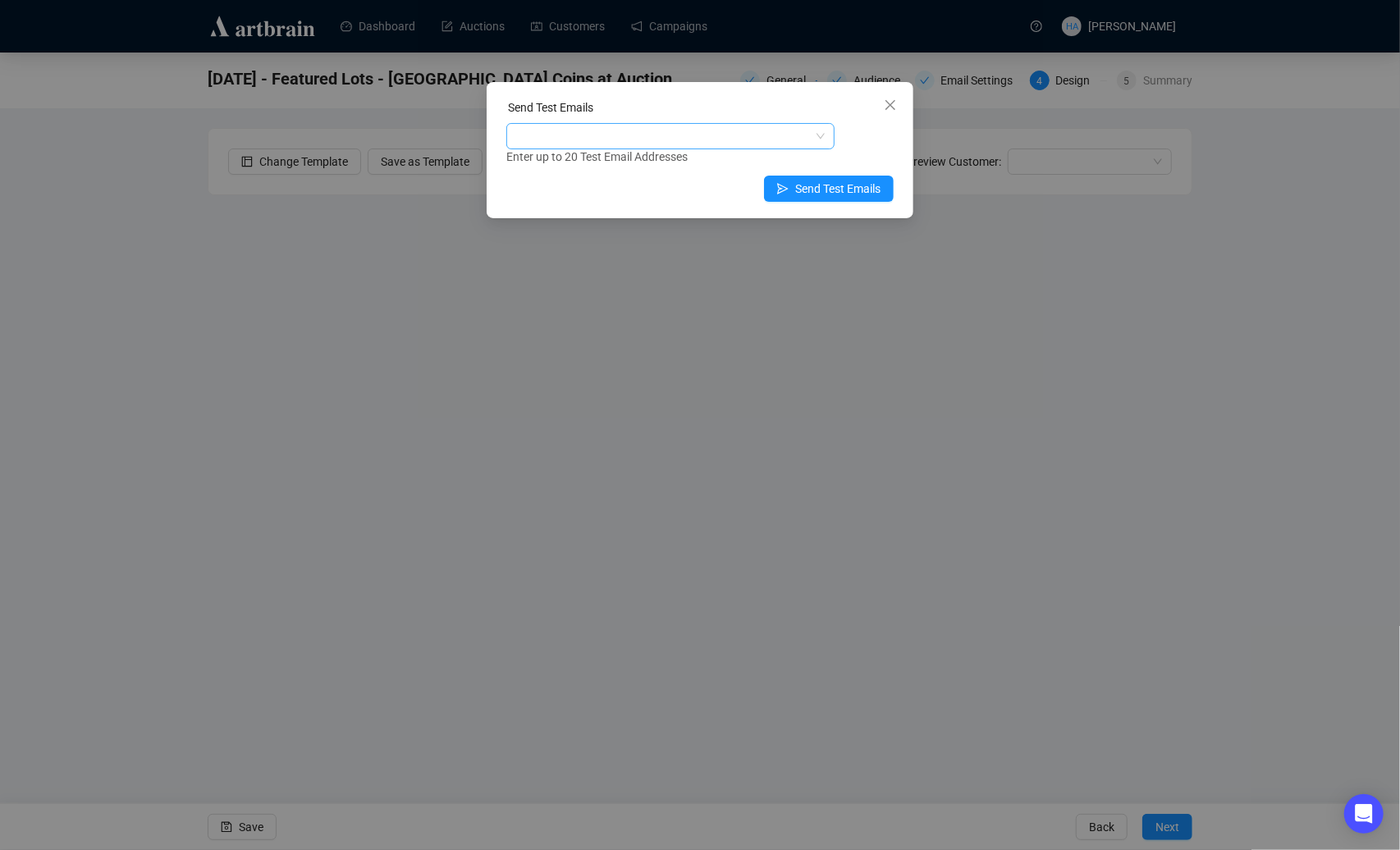
click at [637, 131] on div at bounding box center [662, 136] width 304 height 23
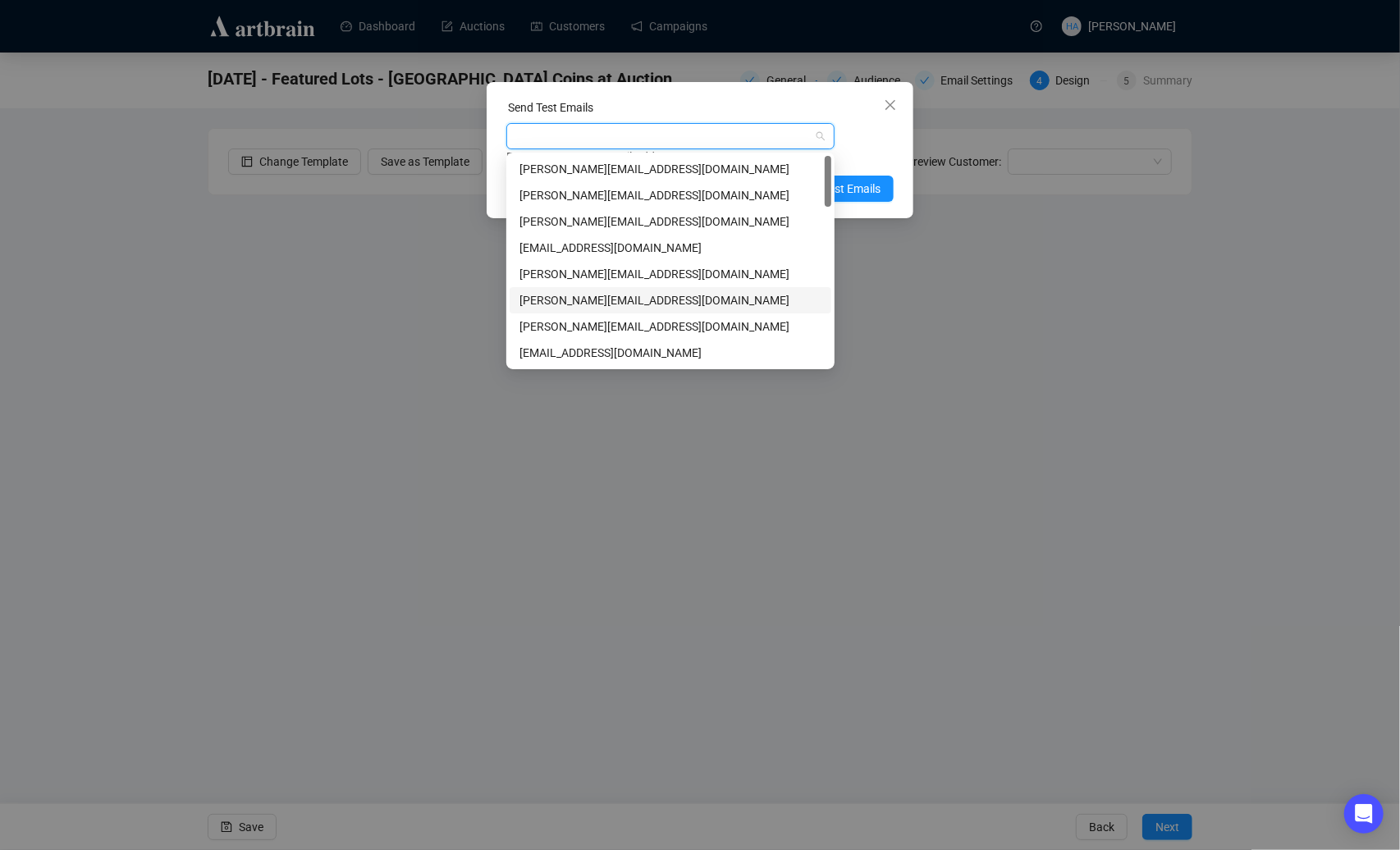
click at [547, 298] on div "[PERSON_NAME][EMAIL_ADDRESS][DOMAIN_NAME]" at bounding box center [670, 300] width 302 height 18
click at [553, 219] on div "[PERSON_NAME][EMAIL_ADDRESS][DOMAIN_NAME]" at bounding box center [670, 221] width 302 height 18
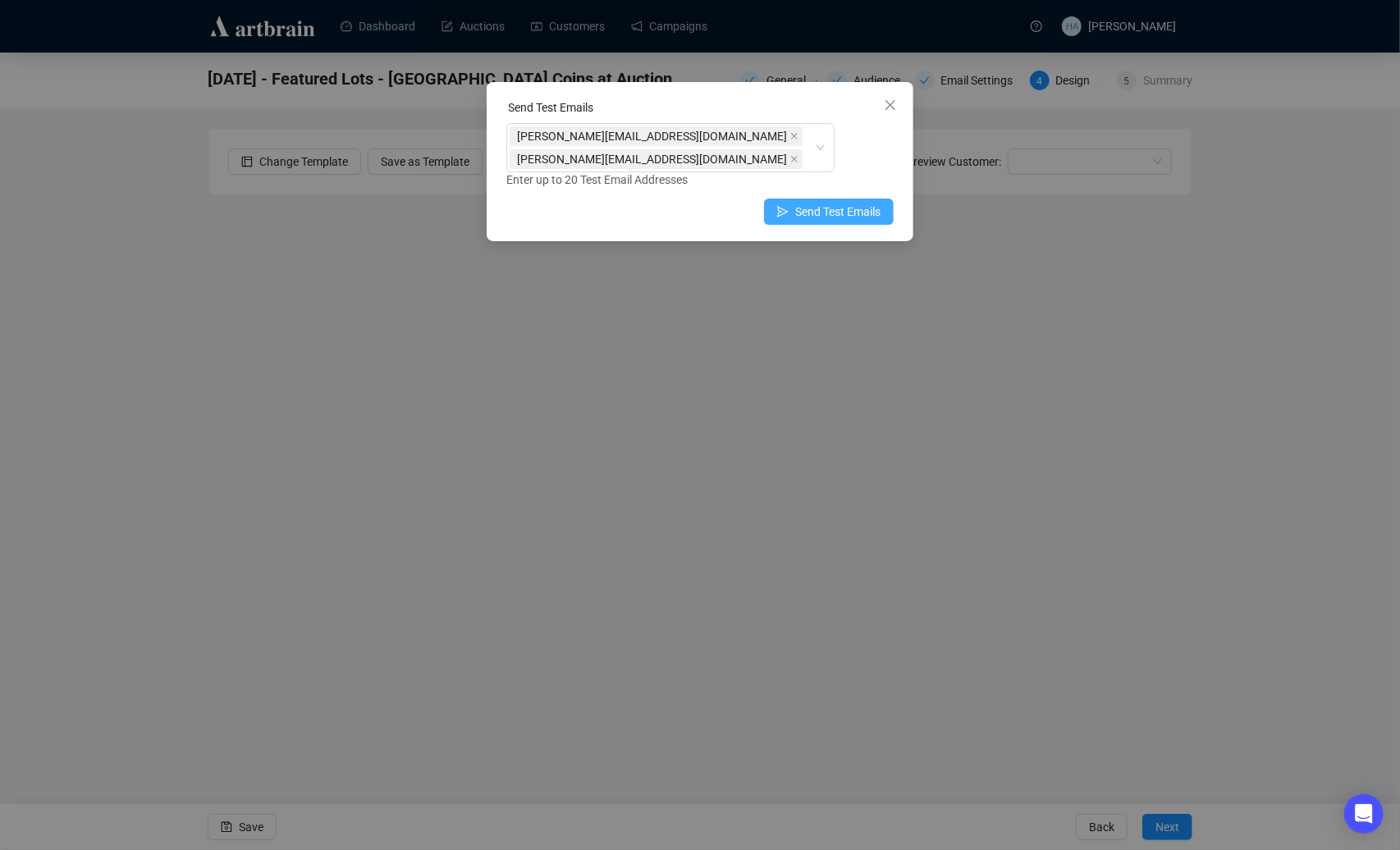
click at [862, 203] on span "Send Test Emails" at bounding box center [837, 212] width 85 height 18
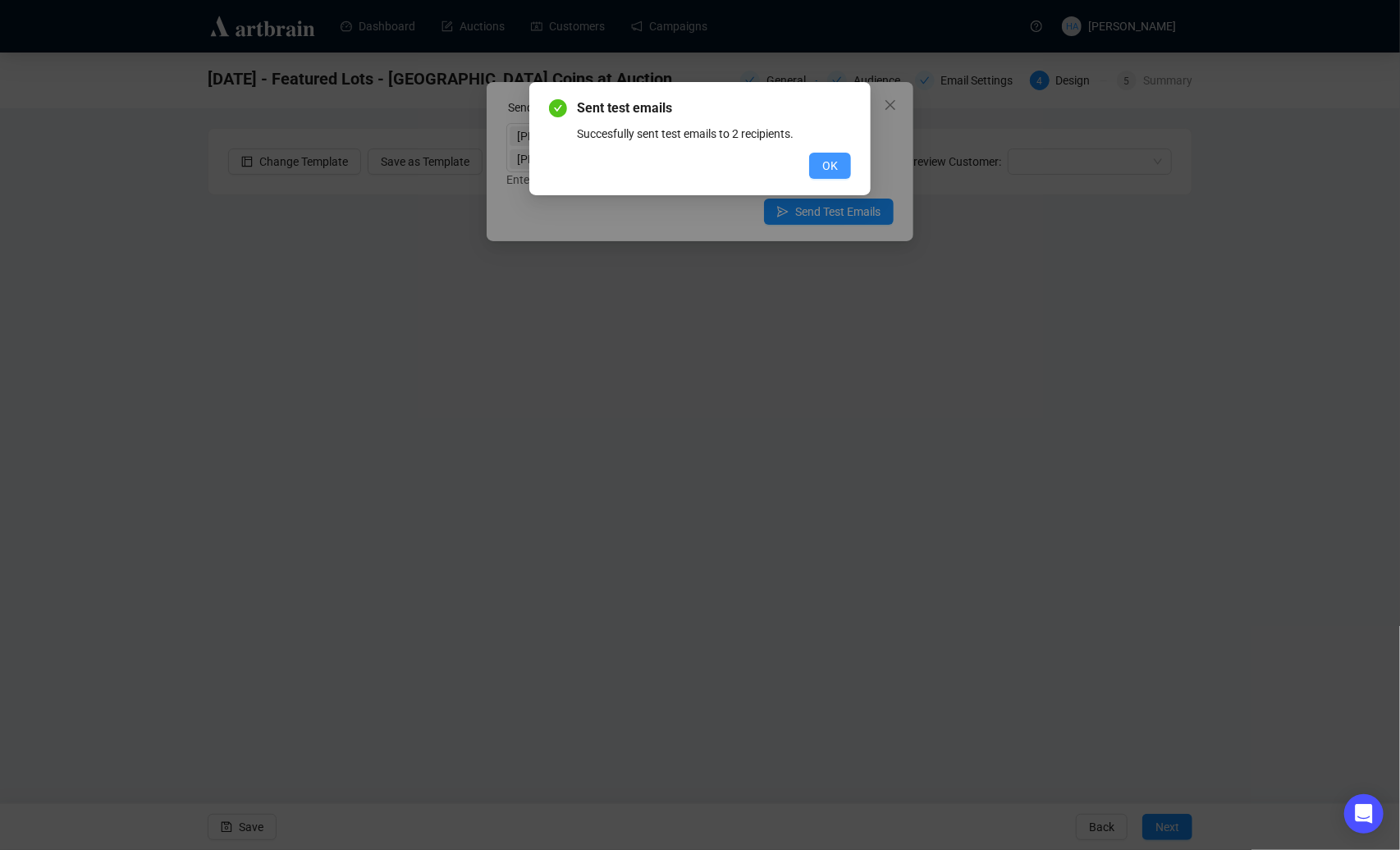
click at [834, 155] on button "OK" at bounding box center [830, 166] width 42 height 26
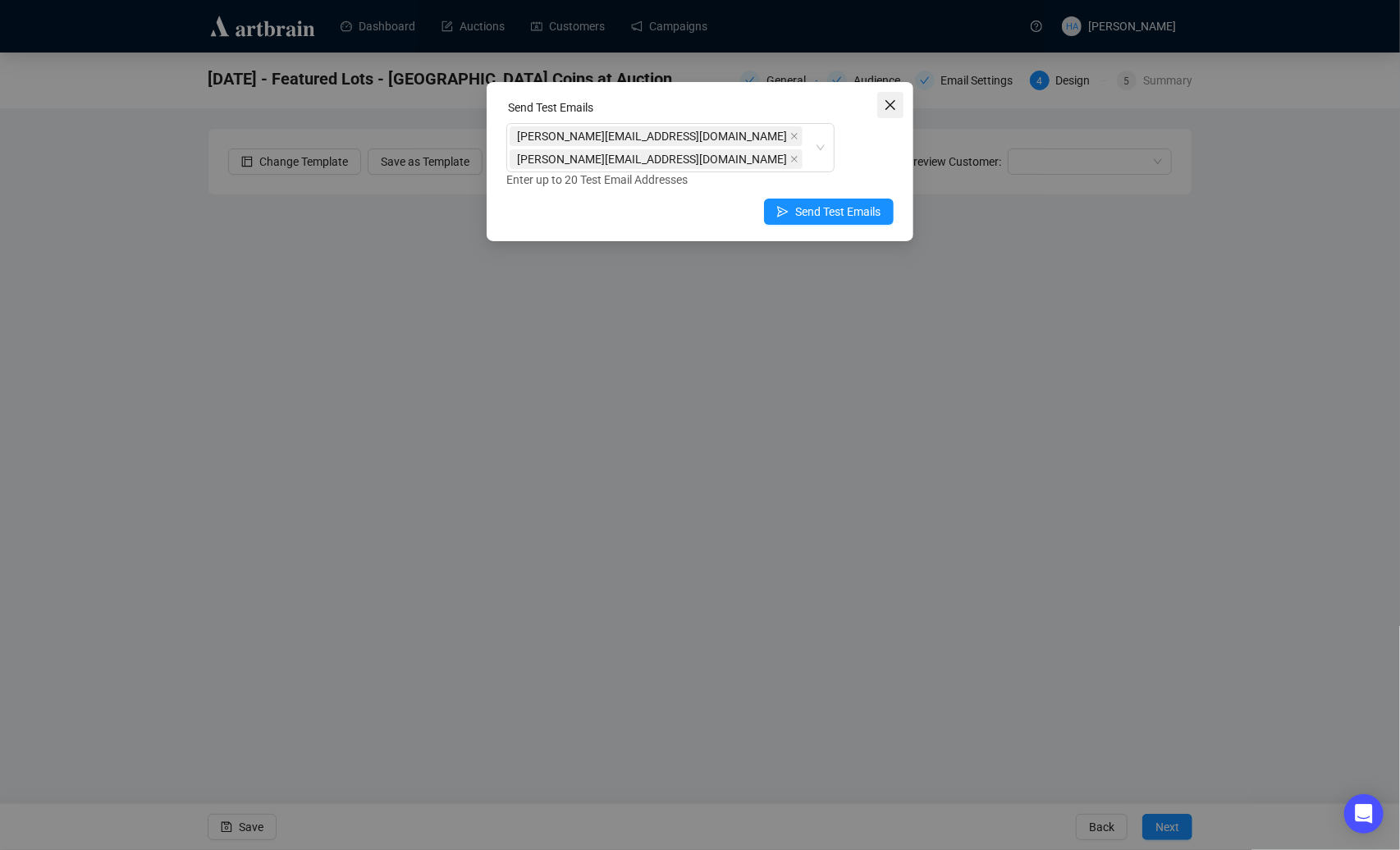
click at [886, 101] on icon "close" at bounding box center [890, 105] width 9 height 9
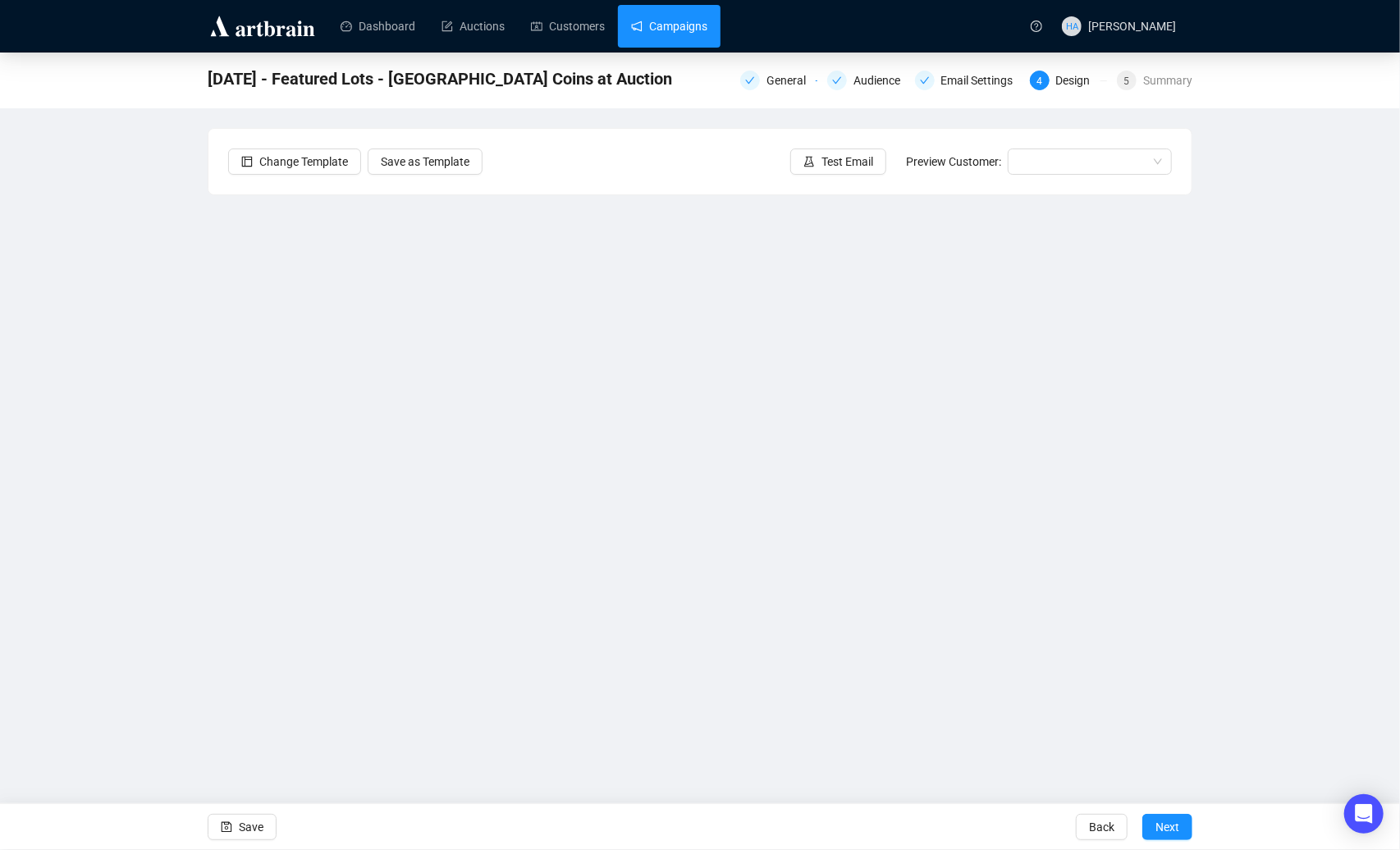
click at [683, 26] on link "Campaigns" at bounding box center [668, 26] width 76 height 42
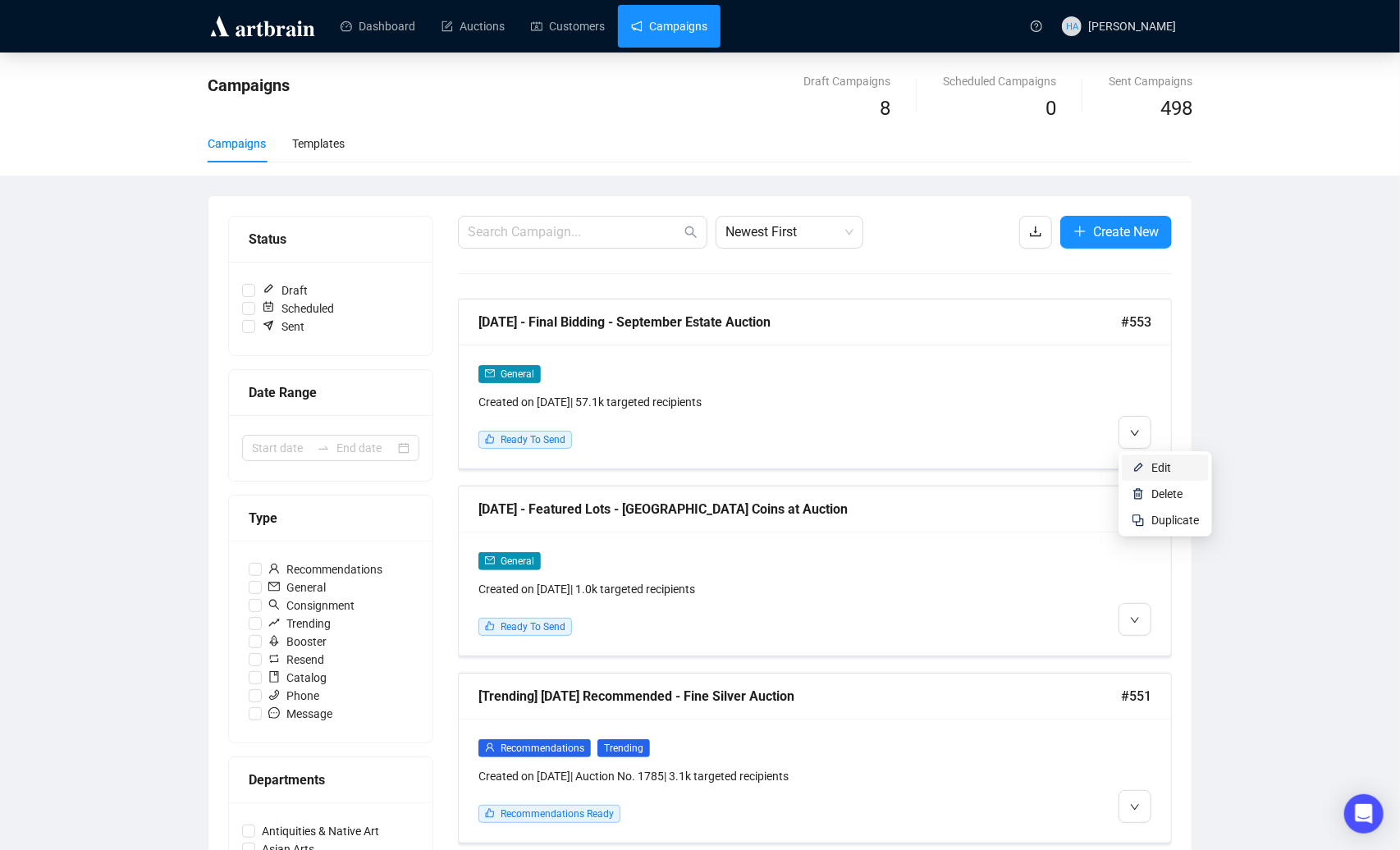
click at [1145, 463] on li "Edit" at bounding box center [1165, 468] width 87 height 26
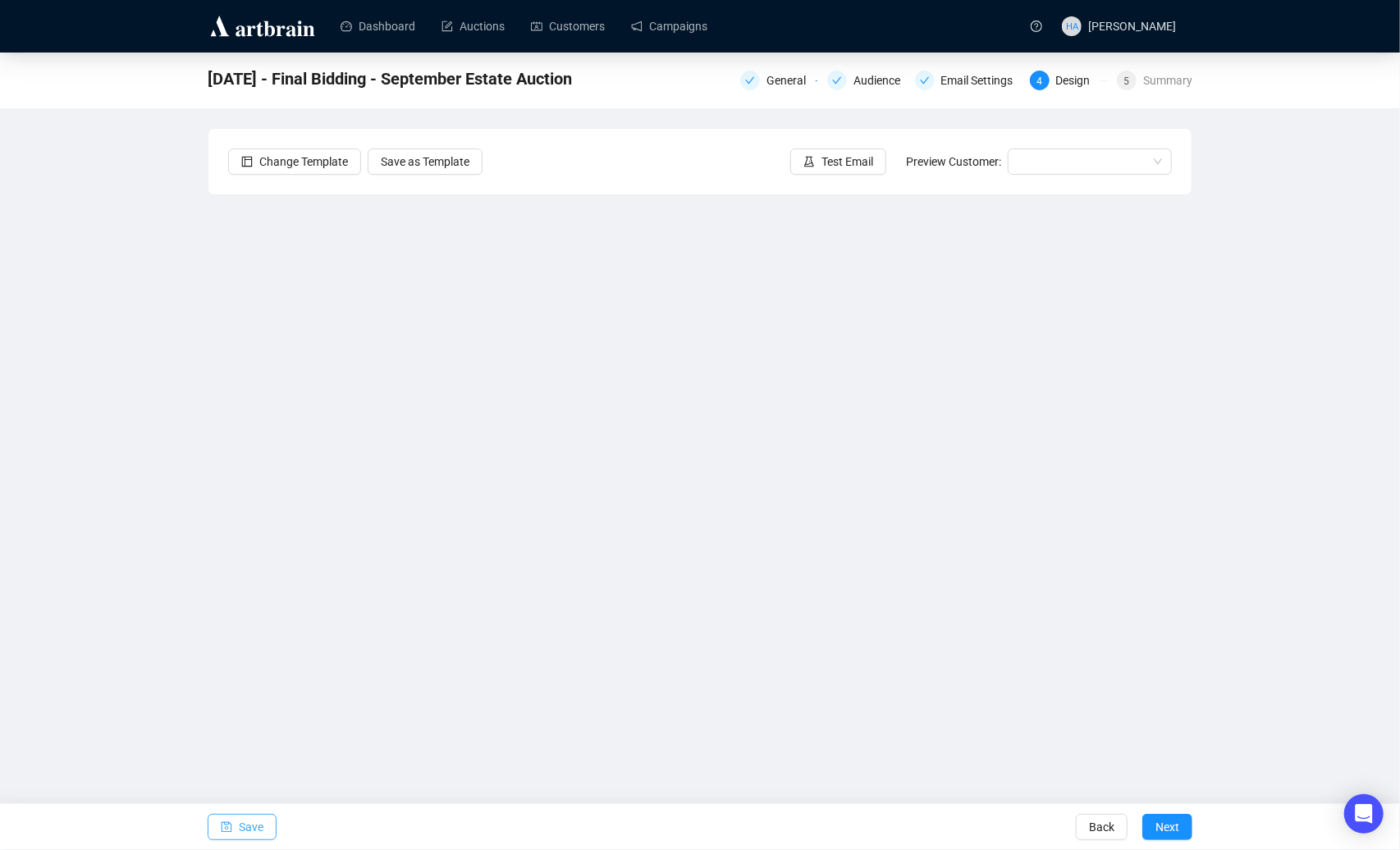
click at [260, 828] on span "Save" at bounding box center [251, 827] width 25 height 46
drag, startPoint x: 248, startPoint y: 832, endPoint x: 251, endPoint y: 823, distance: 9.5
click at [248, 830] on span "Save" at bounding box center [251, 827] width 25 height 46
click at [843, 159] on span "Test Email" at bounding box center [847, 162] width 52 height 18
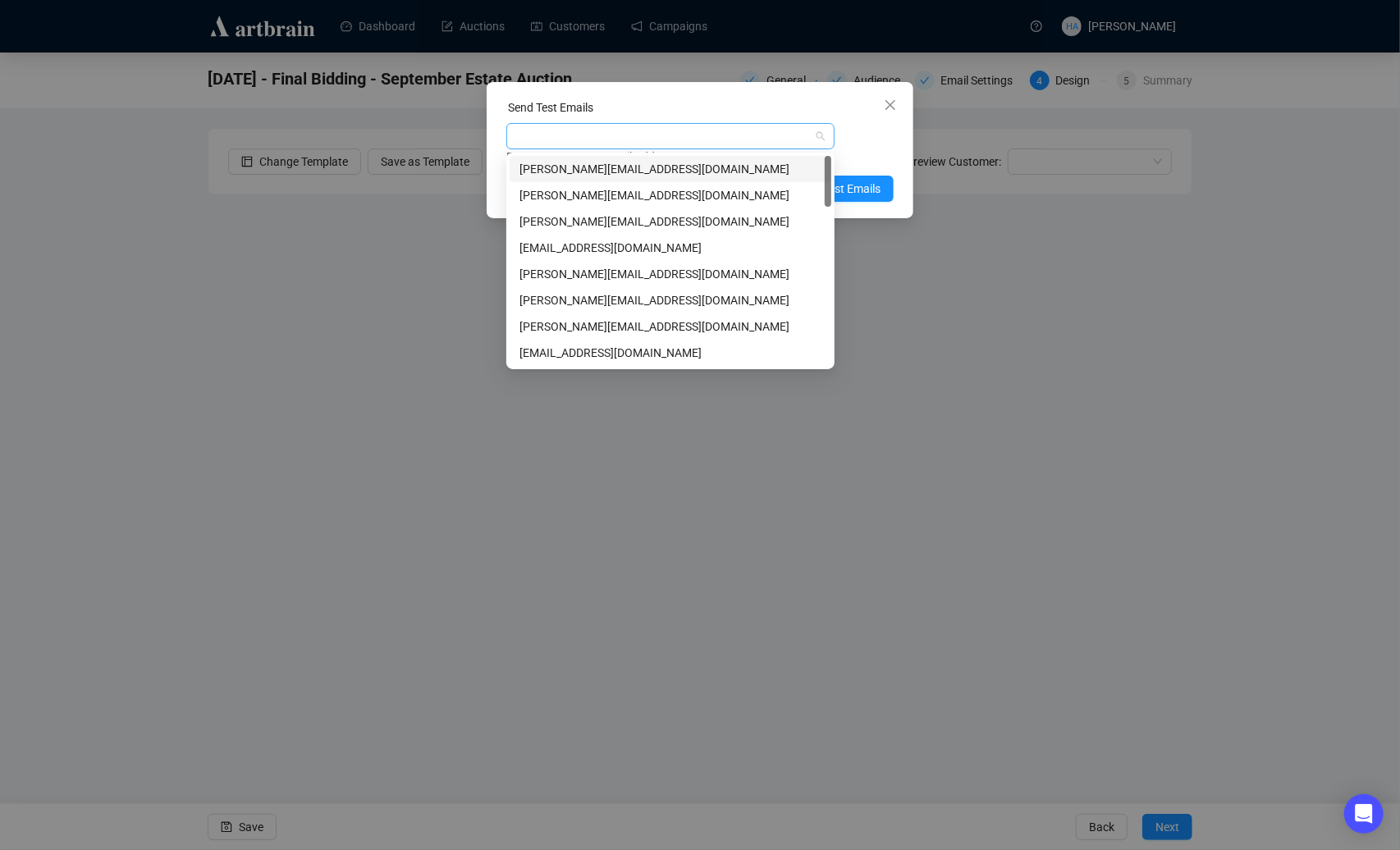
click at [604, 140] on div at bounding box center [662, 136] width 304 height 23
click at [554, 218] on div "[PERSON_NAME][EMAIL_ADDRESS][DOMAIN_NAME]" at bounding box center [670, 221] width 302 height 18
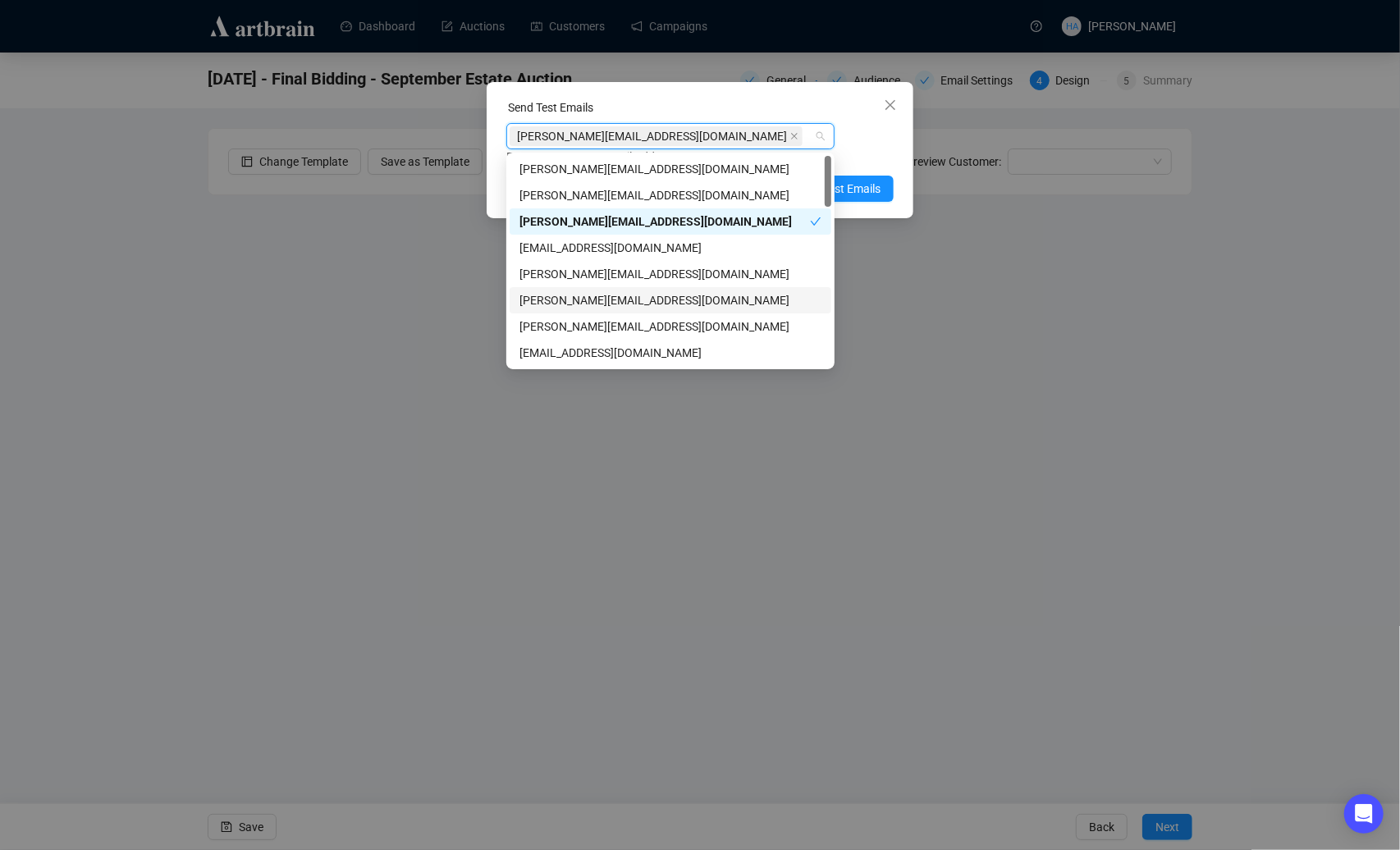
click at [539, 298] on div "[PERSON_NAME][EMAIL_ADDRESS][DOMAIN_NAME]" at bounding box center [670, 300] width 302 height 18
click at [852, 203] on span "Send Test Emails" at bounding box center [837, 212] width 85 height 18
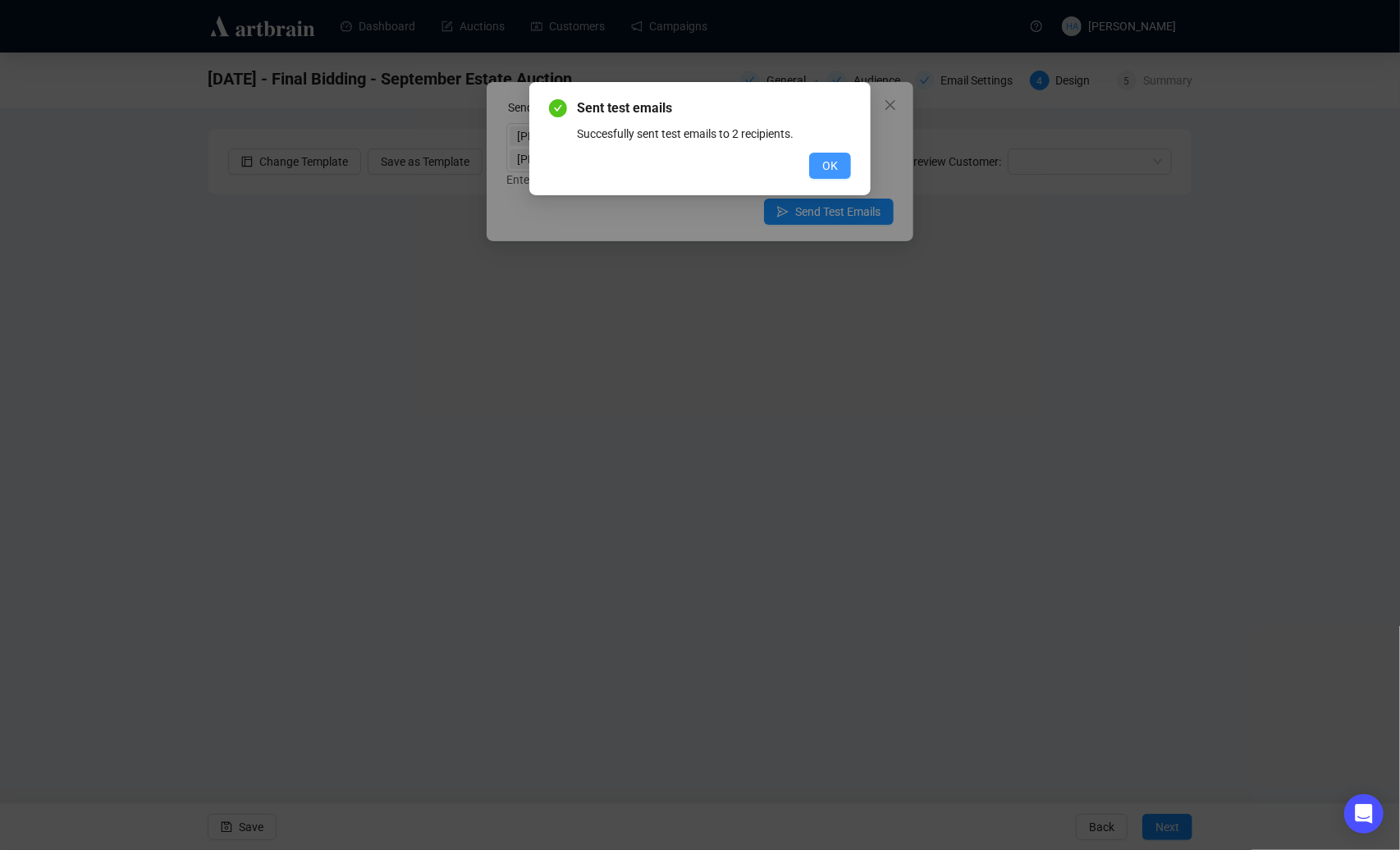
click at [826, 175] on button "OK" at bounding box center [830, 166] width 42 height 26
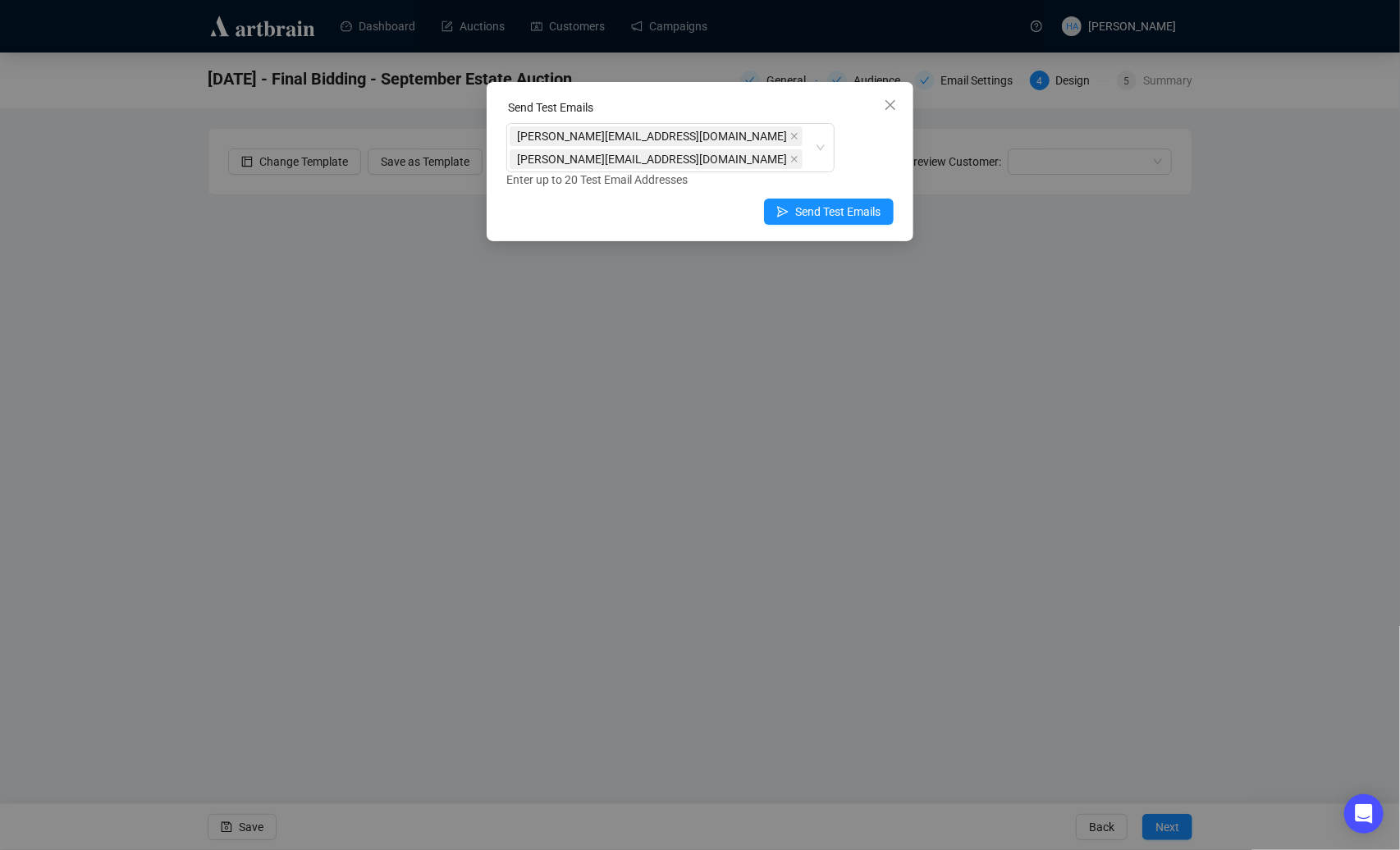
click at [891, 102] on icon "close" at bounding box center [890, 105] width 13 height 13
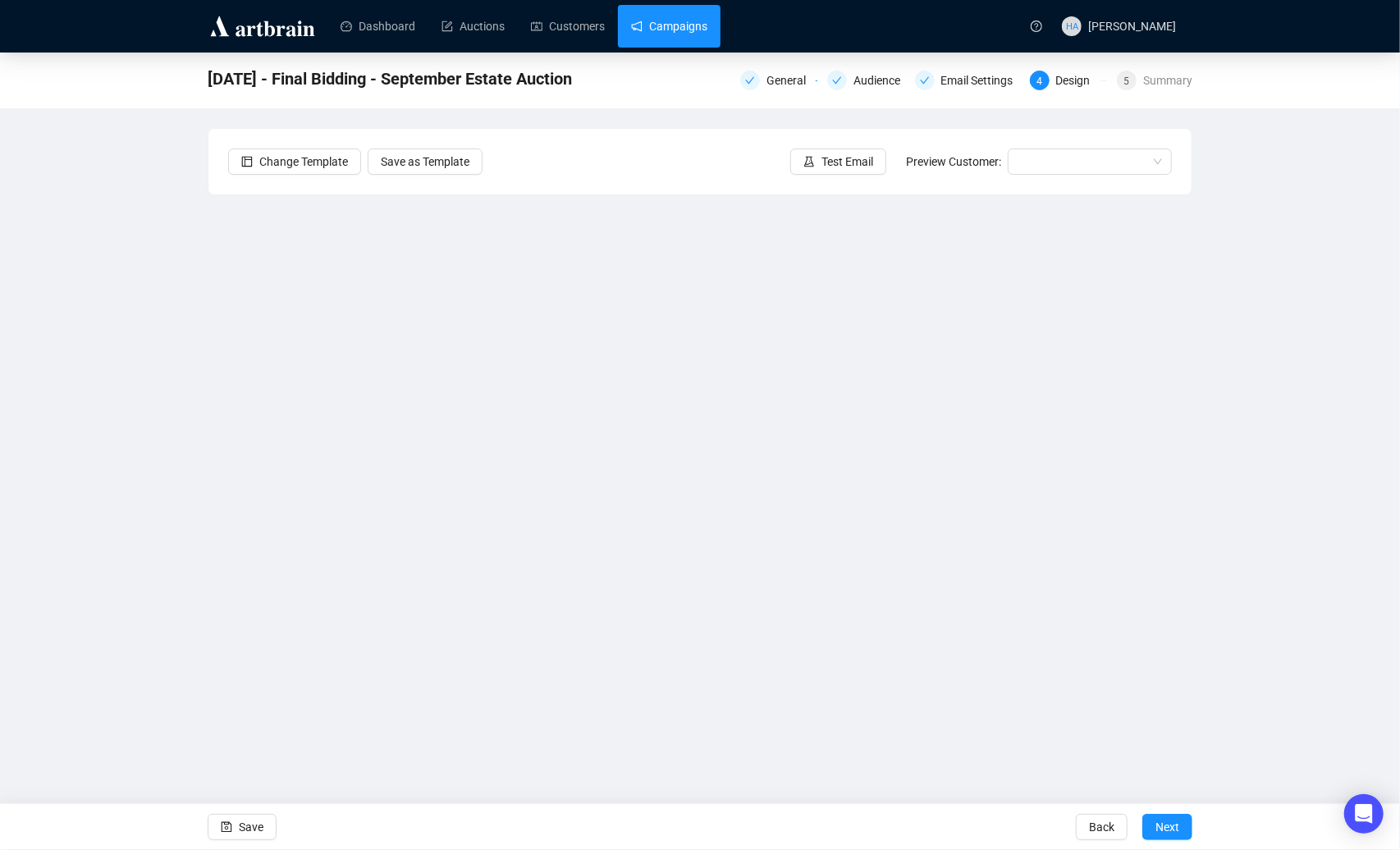
click at [696, 32] on link "Campaigns" at bounding box center [668, 26] width 76 height 42
